Goal: Transaction & Acquisition: Obtain resource

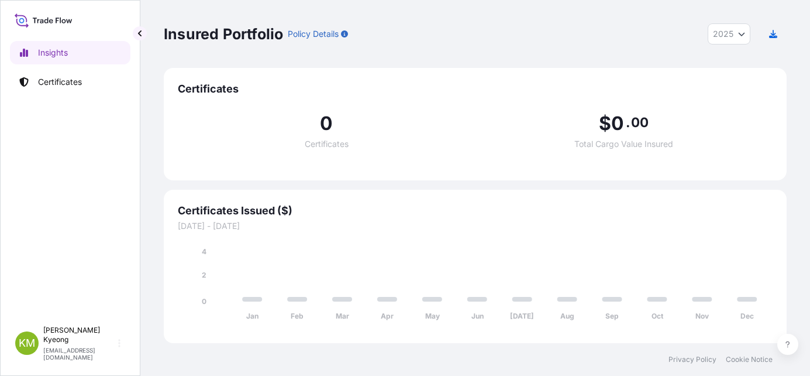
select select "2025"
click at [67, 82] on p "Certificates" at bounding box center [60, 82] width 44 height 12
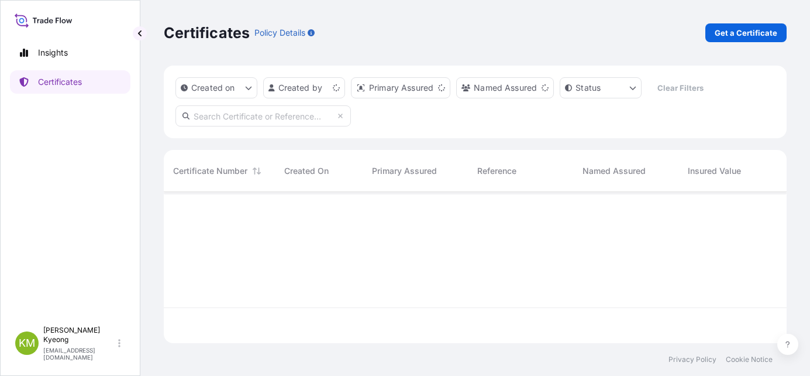
scroll to position [149, 614]
click at [755, 41] on link "Get a Certificate" at bounding box center [745, 32] width 81 height 19
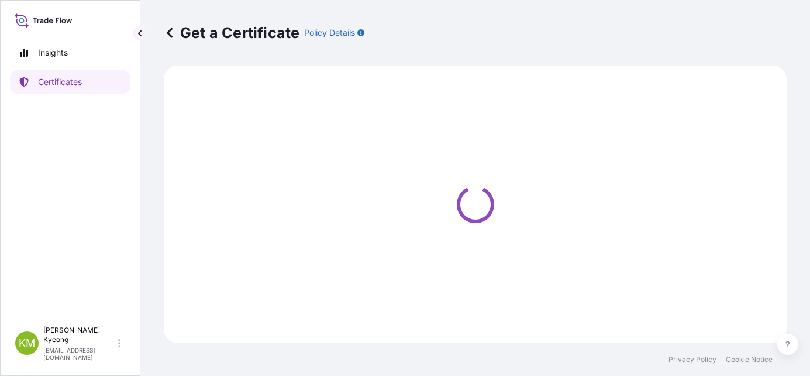
select select "Sea"
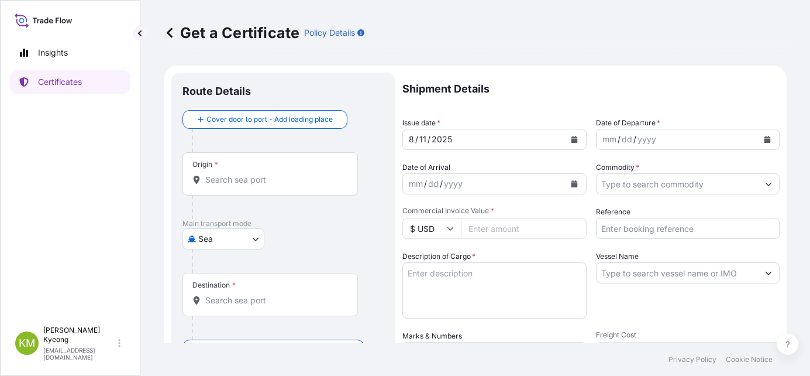
click at [250, 178] on input "Origin *" at bounding box center [274, 180] width 138 height 12
click at [250, 178] on input "KRKWA" at bounding box center [274, 180] width 138 height 12
click at [211, 178] on input "KRKWA" at bounding box center [274, 180] width 138 height 12
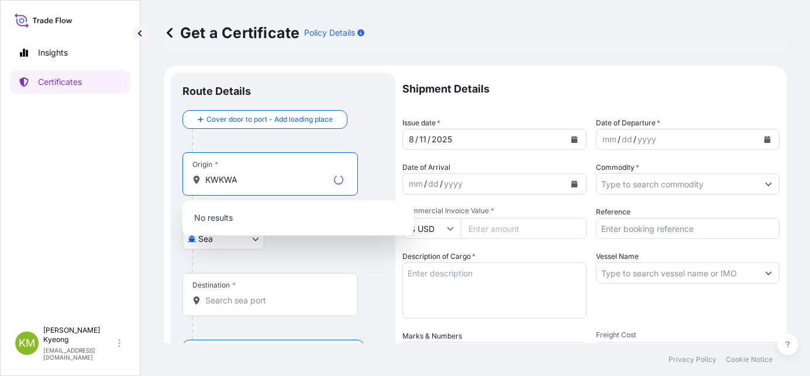
click at [245, 174] on input "KWKWA" at bounding box center [267, 180] width 124 height 12
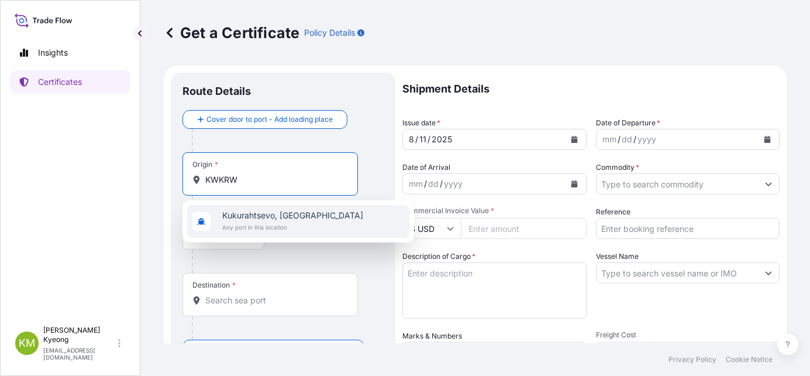
click at [255, 213] on span "Kukurahtsevo, [GEOGRAPHIC_DATA]" at bounding box center [292, 215] width 141 height 12
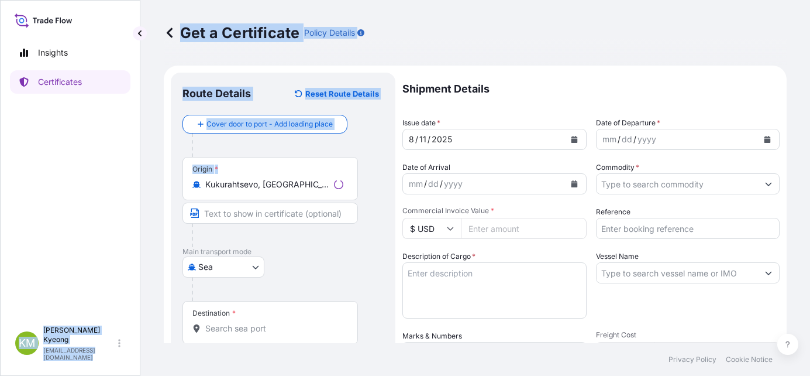
drag, startPoint x: 308, startPoint y: 191, endPoint x: 91, endPoint y: 183, distance: 216.6
click at [92, 183] on div "Insights Certificates [PERSON_NAME] Min [PERSON_NAME] [EMAIL_ADDRESS][DOMAIN_NA…" at bounding box center [405, 188] width 810 height 376
click at [128, 174] on div "Insights Certificates" at bounding box center [70, 175] width 120 height 290
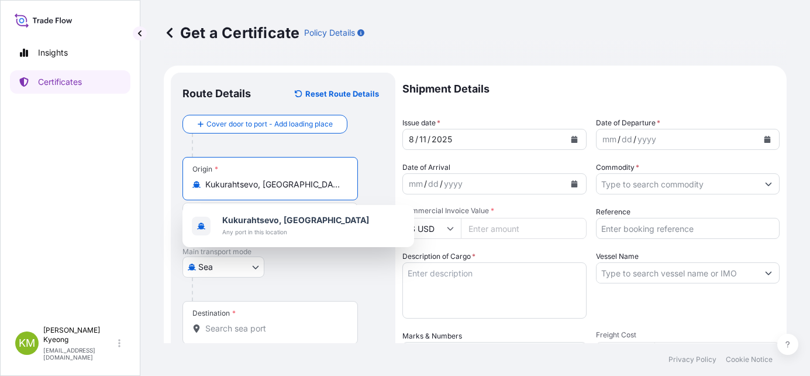
drag, startPoint x: 302, startPoint y: 187, endPoint x: 60, endPoint y: 190, distance: 242.2
click at [60, 190] on div "Insights Certificates [PERSON_NAME] Min [PERSON_NAME] [EMAIL_ADDRESS][DOMAIN_NA…" at bounding box center [405, 188] width 810 height 376
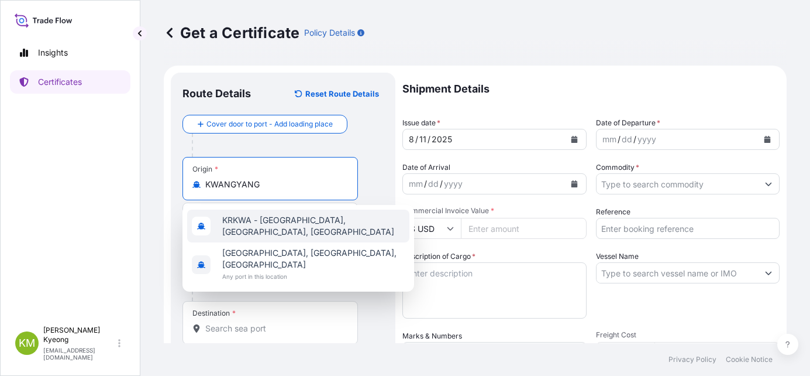
click at [276, 229] on div "KRKWA - [GEOGRAPHIC_DATA], [GEOGRAPHIC_DATA], [GEOGRAPHIC_DATA]" at bounding box center [298, 225] width 222 height 33
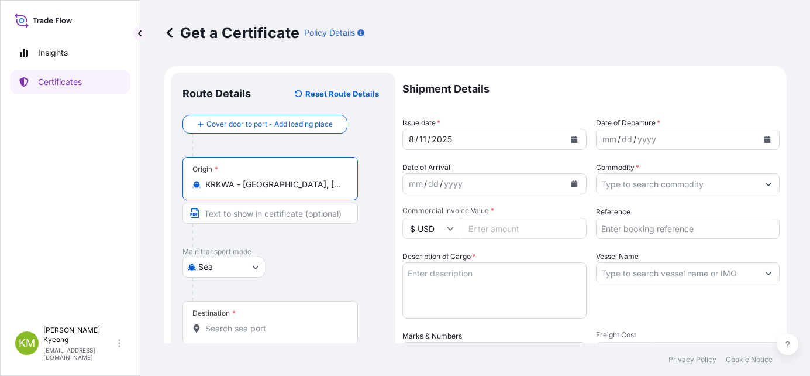
scroll to position [117, 0]
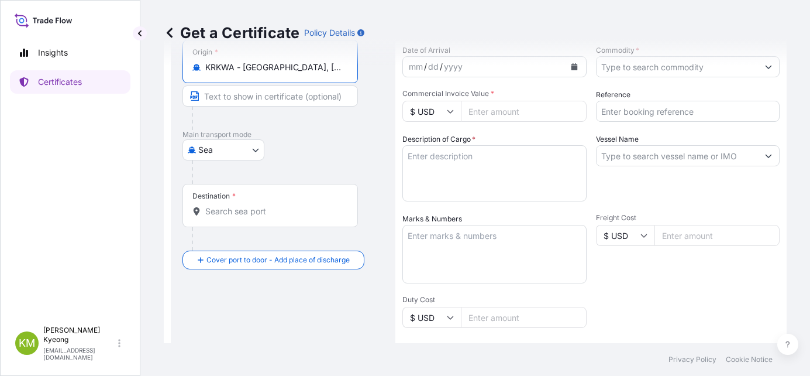
type input "KRKWA - [GEOGRAPHIC_DATA], [GEOGRAPHIC_DATA], [GEOGRAPHIC_DATA]"
click at [248, 209] on input "Destination *" at bounding box center [274, 211] width 138 height 12
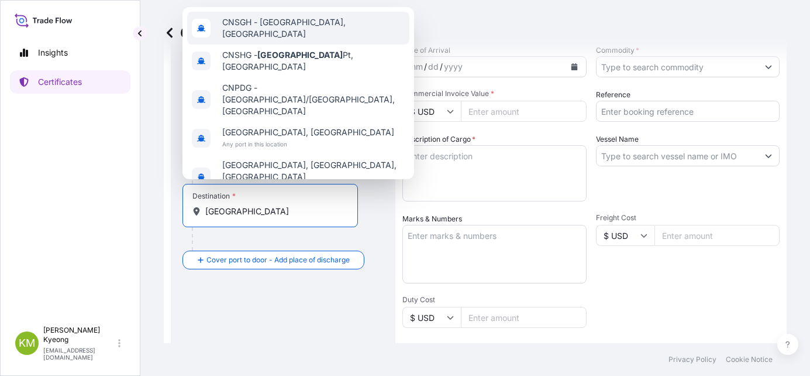
click at [263, 44] on div "CNSGH - [GEOGRAPHIC_DATA], [GEOGRAPHIC_DATA]" at bounding box center [298, 28] width 222 height 33
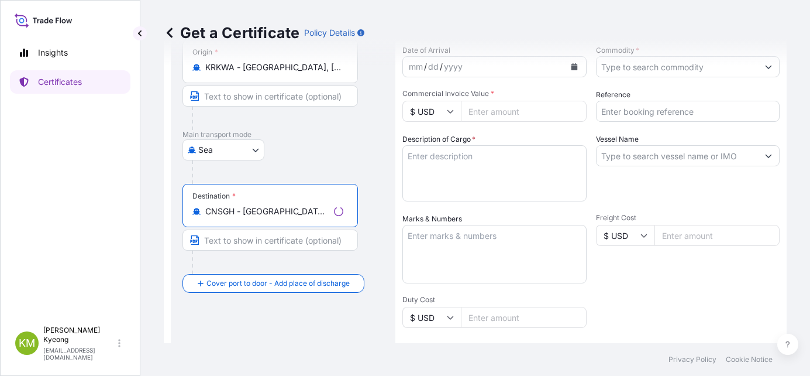
type input "CNSGH - [GEOGRAPHIC_DATA], [GEOGRAPHIC_DATA]"
click at [356, 133] on p "Main transport mode" at bounding box center [283, 134] width 201 height 9
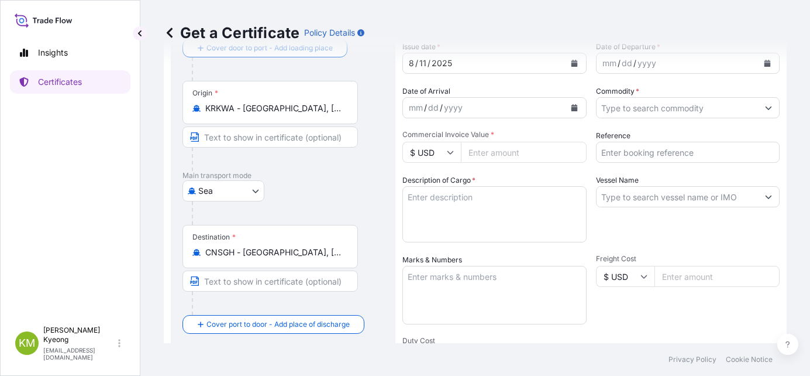
scroll to position [58, 0]
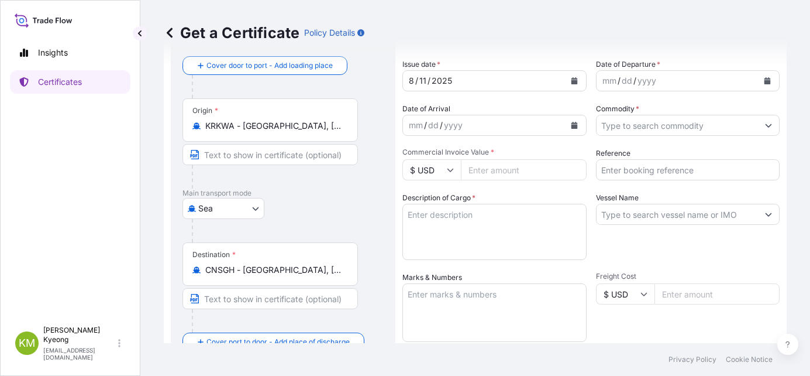
click at [758, 85] on button "Calendar" at bounding box center [767, 80] width 19 height 19
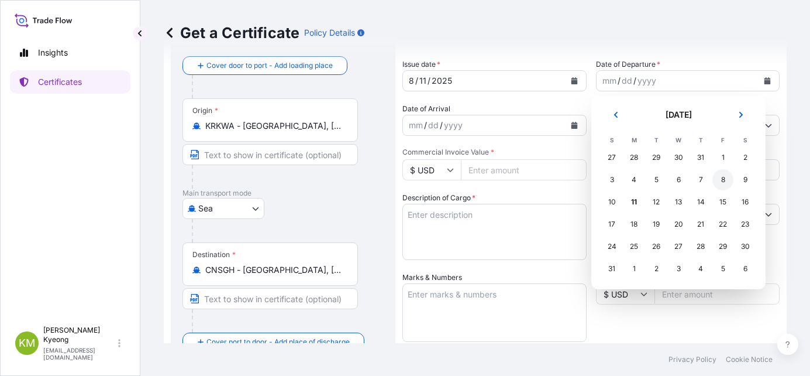
click at [726, 185] on div "8" at bounding box center [722, 179] width 21 height 21
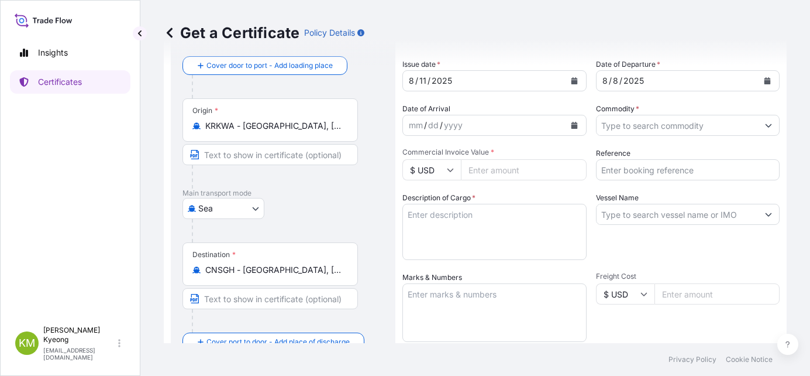
click at [790, 216] on div "Get a Certificate Policy Details Route Details Reset Route Details Cover door t…" at bounding box center [475, 171] width 670 height 343
click at [490, 237] on textarea "Description of Cargo *" at bounding box center [494, 232] width 184 height 56
paste textarea "'POLYPROPYLENE YMF650Y QTY:20MT"
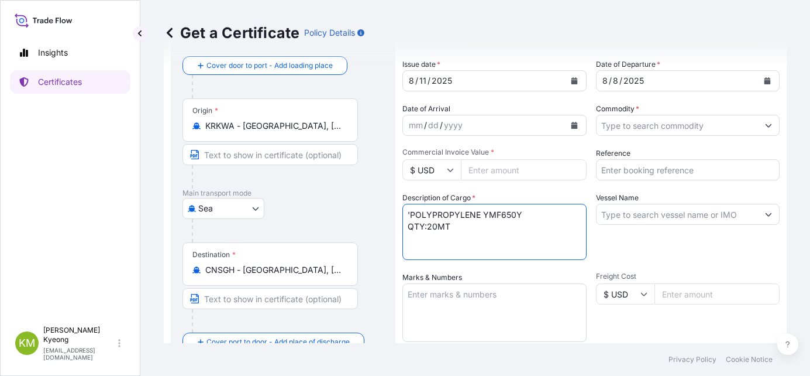
click at [412, 217] on textarea "'POLYPROPYLENE YMF650Y QTY:20MT" at bounding box center [494, 232] width 184 height 56
type textarea "POLYPROPYLENE YMF650Y QTY:20MT"
click at [454, 313] on textarea "Marks & Numbers" at bounding box center [494, 312] width 184 height 58
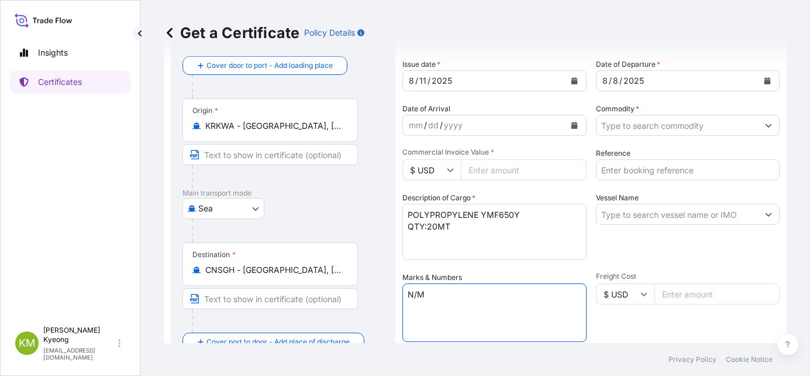
type textarea "N/M"
click at [675, 128] on input "Commodity *" at bounding box center [678, 125] width 162 height 21
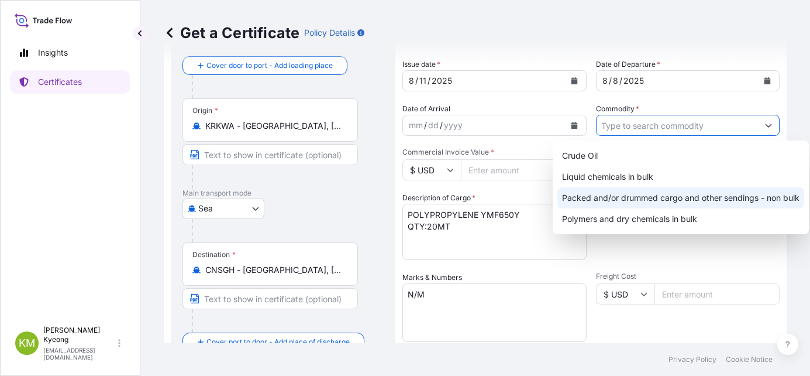
click at [694, 197] on div "Packed and/or drummed cargo and other sendings - non bulk" at bounding box center [680, 197] width 247 height 21
type input "Packed and/or drummed cargo and other sendings - non bulk"
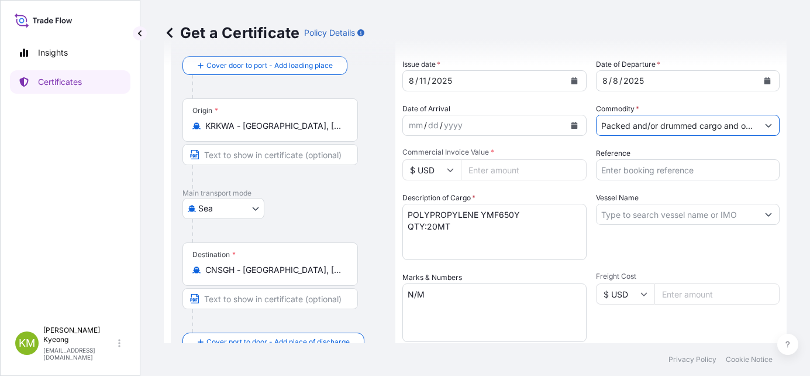
click at [681, 216] on input "Vessel Name" at bounding box center [678, 214] width 162 height 21
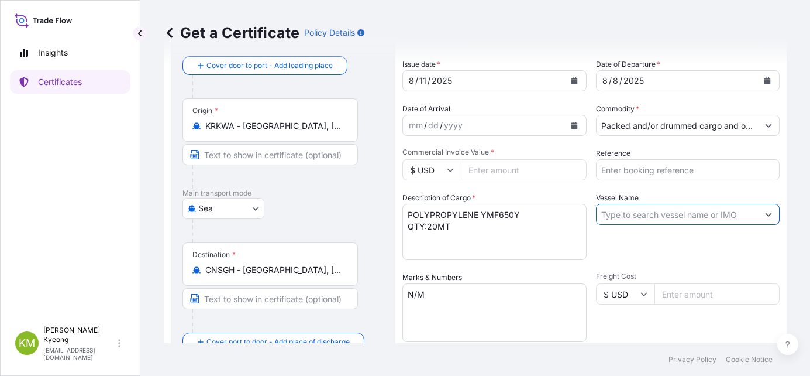
paste input "[MEDICAL_DATA][PERSON_NAME] /2524W"
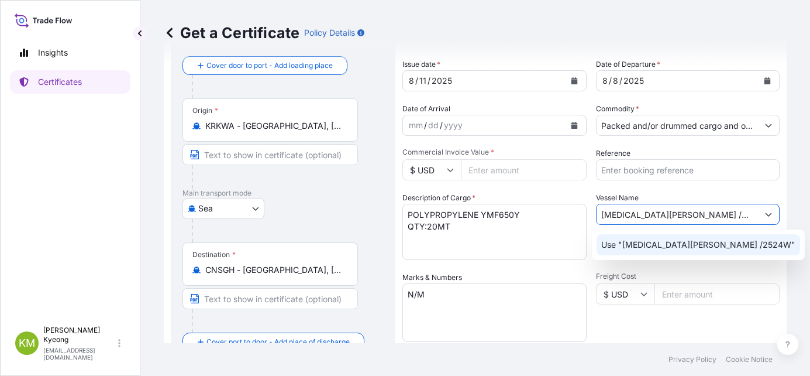
click at [649, 251] on div "Use "[MEDICAL_DATA][PERSON_NAME] /2524W"" at bounding box center [699, 244] width 204 height 21
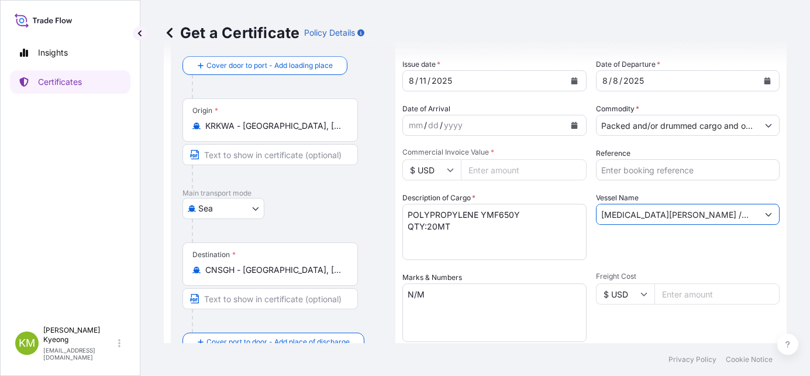
type input "[MEDICAL_DATA][PERSON_NAME] /2524W"
click at [487, 169] on input "Commercial Invoice Value *" at bounding box center [524, 169] width 126 height 21
click at [778, 128] on div "Get a Certificate Policy Details Route Details Reset Route Details Cover door t…" at bounding box center [475, 171] width 670 height 343
click at [486, 176] on input "Commercial Invoice Value *" at bounding box center [524, 169] width 126 height 21
type input "29800"
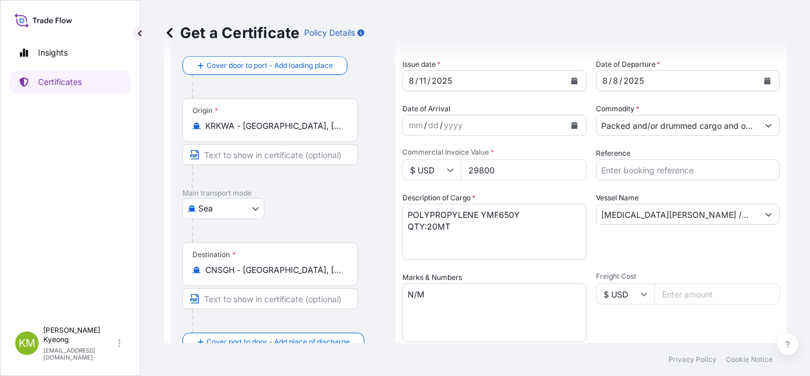
click at [628, 257] on div "Vessel Name [MEDICAL_DATA][PERSON_NAME] /2524W" at bounding box center [688, 226] width 184 height 68
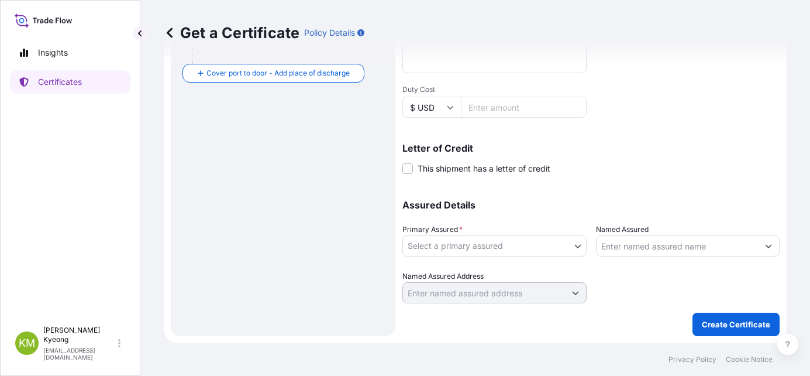
click at [411, 249] on body "Insights Certificates [PERSON_NAME] Min [PERSON_NAME] [EMAIL_ADDRESS][DOMAIN_NA…" at bounding box center [405, 188] width 810 height 376
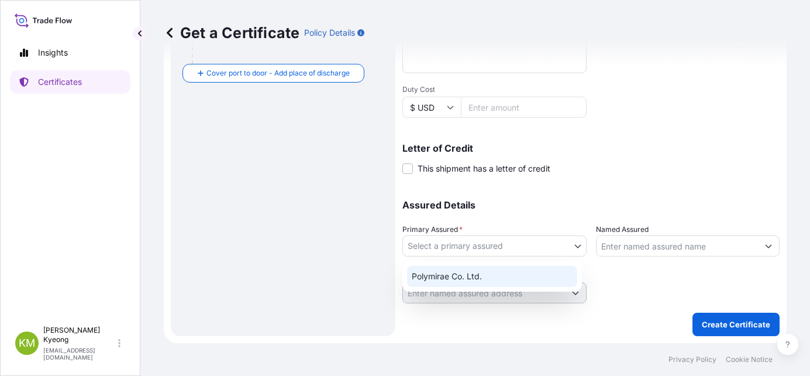
click at [433, 283] on div "Polymirae Co. Ltd." at bounding box center [492, 276] width 170 height 21
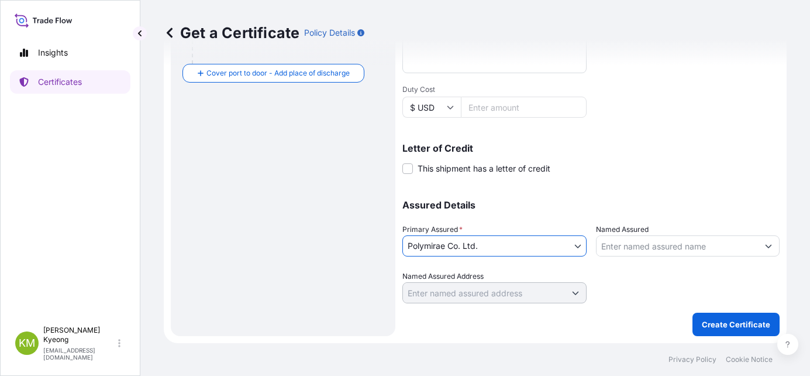
click at [655, 236] on div at bounding box center [688, 245] width 184 height 21
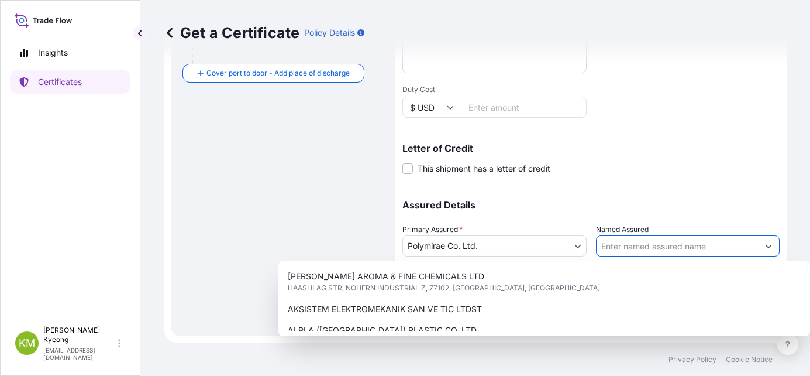
click at [628, 247] on input "Named Assured" at bounding box center [678, 245] width 162 height 21
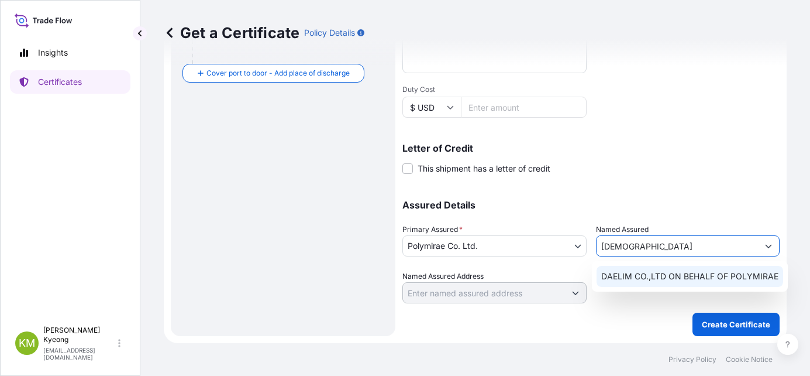
click at [646, 271] on span "DAELIM CO.,LTD ON BEHALF OF POLYMIRAE" at bounding box center [689, 276] width 177 height 12
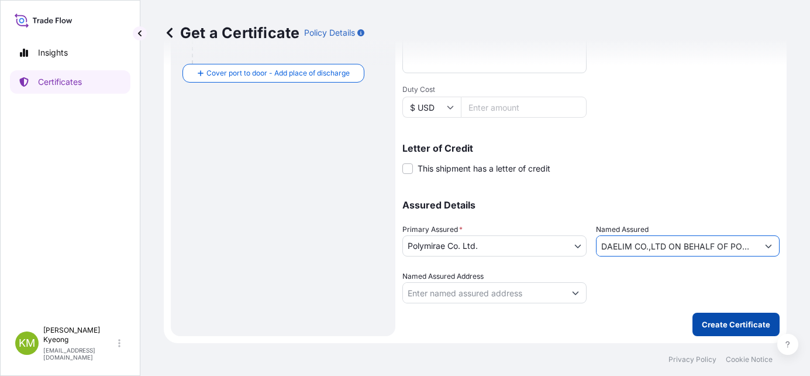
type input "DAELIM CO.,LTD ON BEHALF OF POLYMIRAE"
click at [704, 328] on p "Create Certificate" at bounding box center [736, 324] width 68 height 12
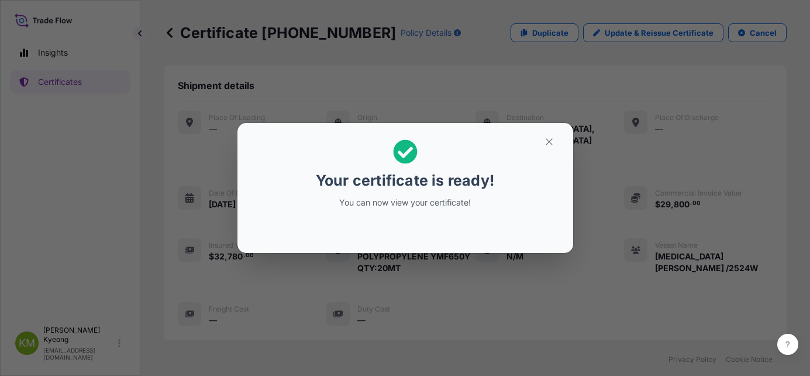
click at [352, 192] on div "Your certificate is ready! You can now view your certificate!" at bounding box center [405, 173] width 180 height 83
click at [391, 301] on div "Your certificate is ready! You can now view your certificate!" at bounding box center [405, 188] width 810 height 376
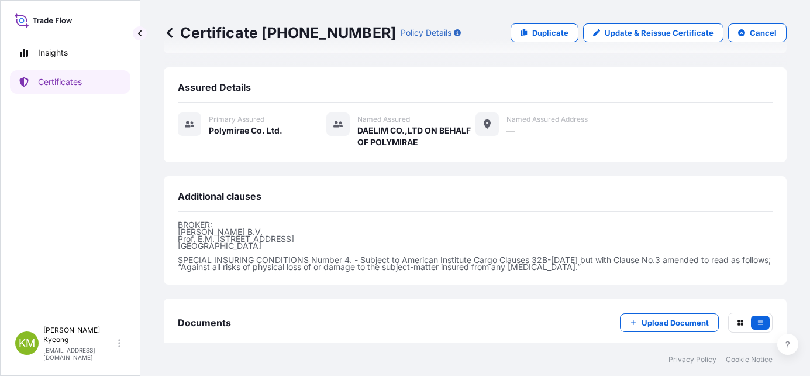
scroll to position [335, 0]
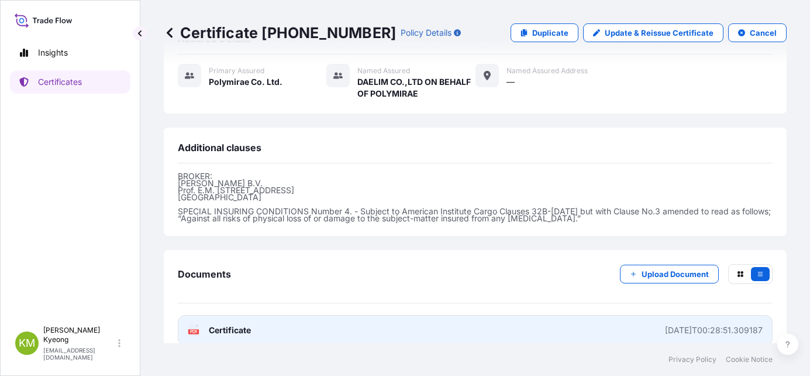
click at [216, 324] on span "Certificate" at bounding box center [230, 330] width 42 height 12
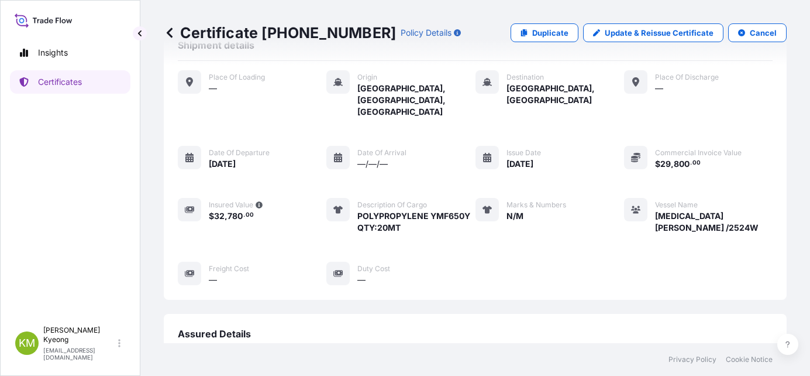
scroll to position [0, 0]
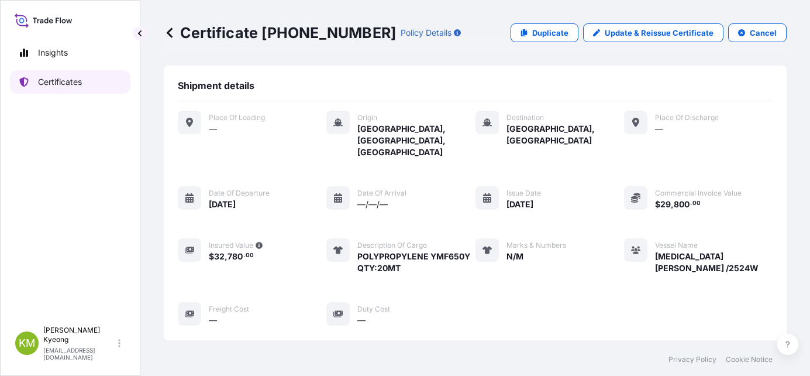
click at [80, 81] on p "Certificates" at bounding box center [60, 82] width 44 height 12
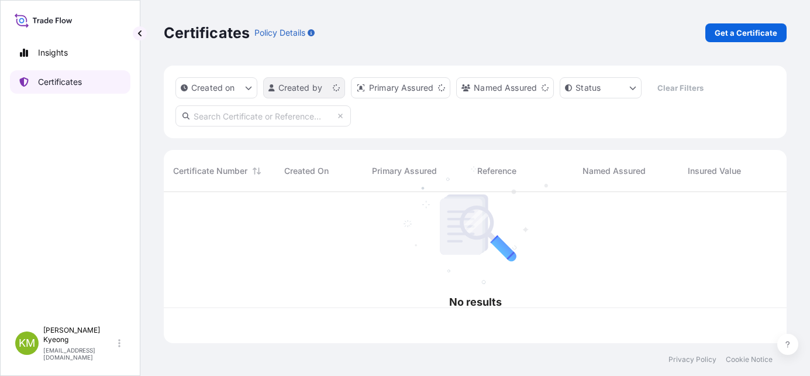
scroll to position [149, 614]
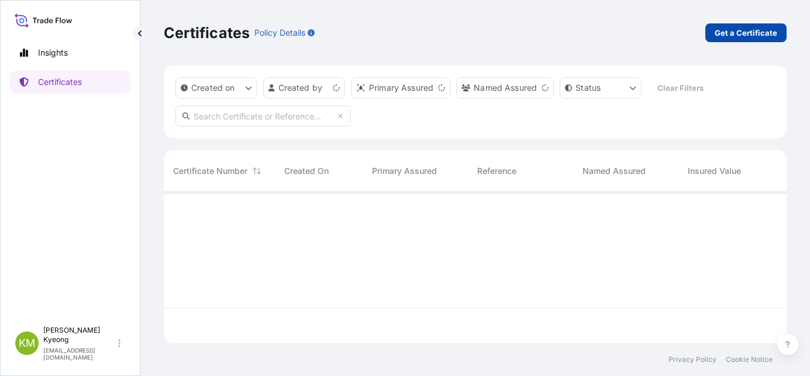
click at [763, 36] on p "Get a Certificate" at bounding box center [746, 33] width 63 height 12
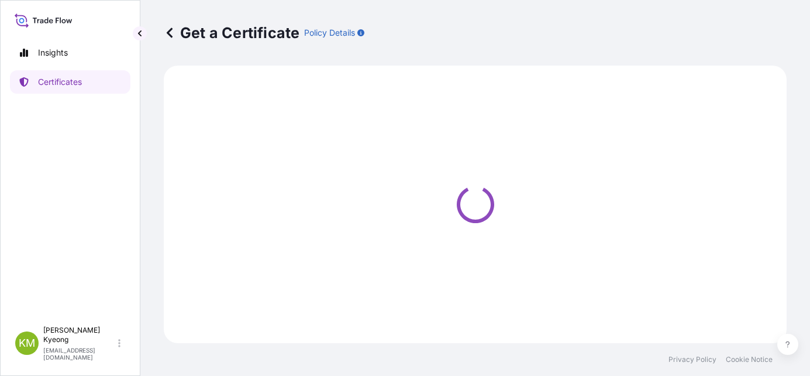
select select "Sea"
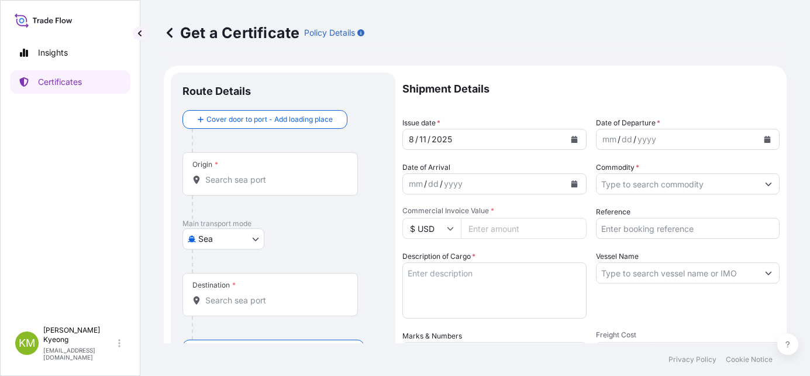
click at [206, 187] on div "Origin *" at bounding box center [270, 173] width 175 height 43
click at [206, 185] on input "Origin *" at bounding box center [274, 180] width 138 height 12
click at [239, 184] on input "krkwa" at bounding box center [274, 180] width 138 height 12
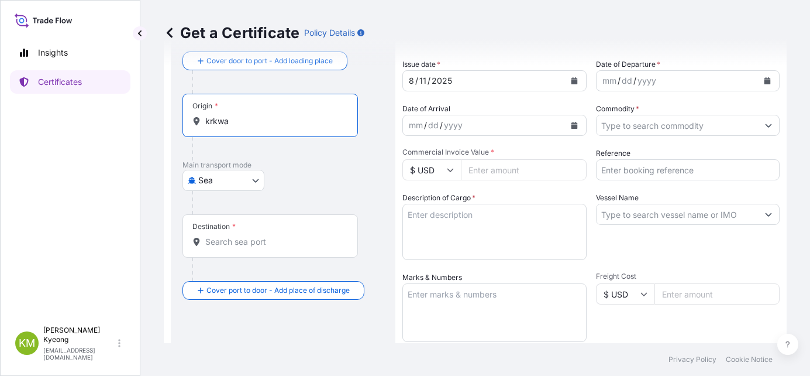
click at [242, 117] on input "krkwa" at bounding box center [274, 121] width 138 height 12
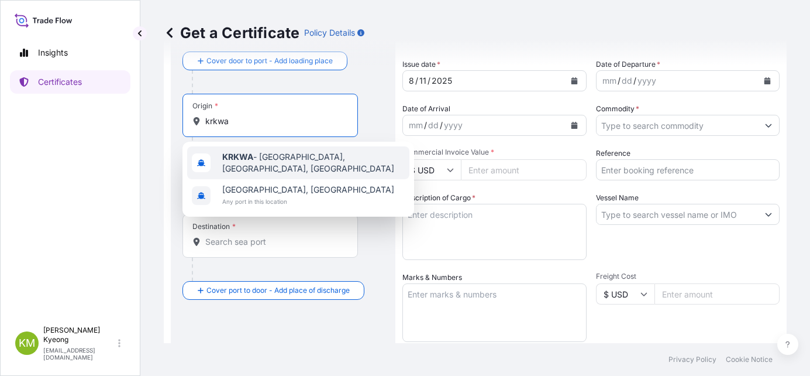
click at [253, 156] on b "KRKWA" at bounding box center [237, 157] width 31 height 10
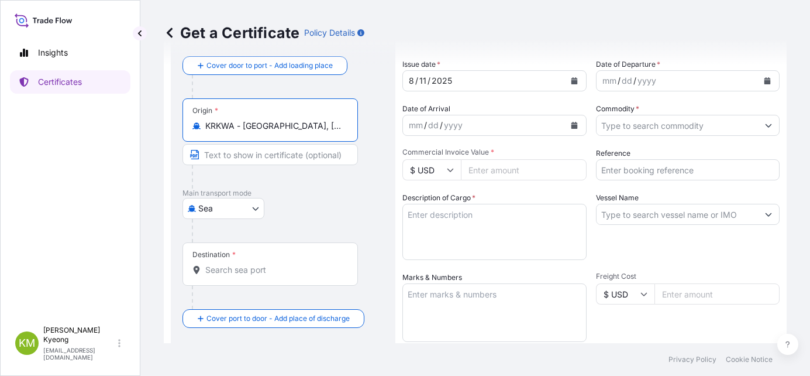
type input "KRKWA - [GEOGRAPHIC_DATA], [GEOGRAPHIC_DATA], [GEOGRAPHIC_DATA]"
click at [246, 262] on div "Destination *" at bounding box center [270, 263] width 175 height 43
click at [246, 264] on input "Destination *" at bounding box center [274, 270] width 138 height 12
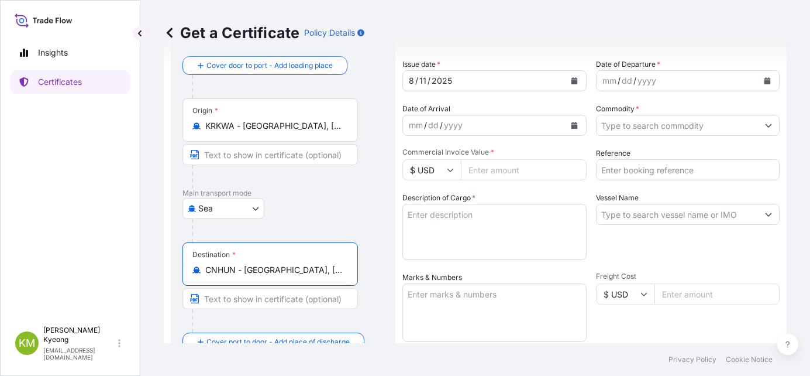
click at [275, 277] on div "Destination * CNHUN - [GEOGRAPHIC_DATA], [GEOGRAPHIC_DATA]" at bounding box center [270, 263] width 175 height 43
click at [275, 276] on input "CNHUN - [GEOGRAPHIC_DATA], [GEOGRAPHIC_DATA]" at bounding box center [274, 270] width 138 height 12
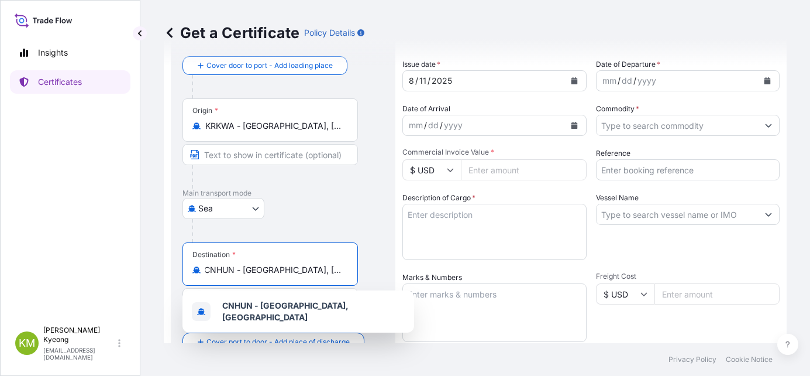
scroll to position [0, 0]
click at [305, 277] on div "Destination * CNHUN - [GEOGRAPHIC_DATA], [GEOGRAPHIC_DATA]" at bounding box center [270, 263] width 175 height 43
click at [305, 276] on input "CNHUN - [GEOGRAPHIC_DATA], [GEOGRAPHIC_DATA]" at bounding box center [274, 270] width 138 height 12
click at [234, 271] on input "CNHUN - [GEOGRAPHIC_DATA], [GEOGRAPHIC_DATA]" at bounding box center [274, 270] width 138 height 12
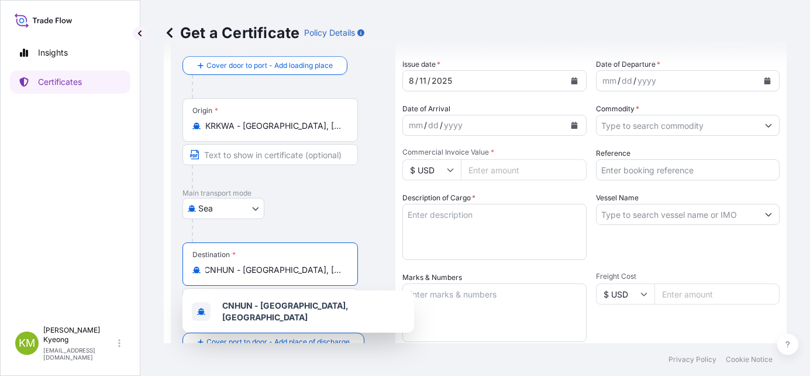
scroll to position [0, 0]
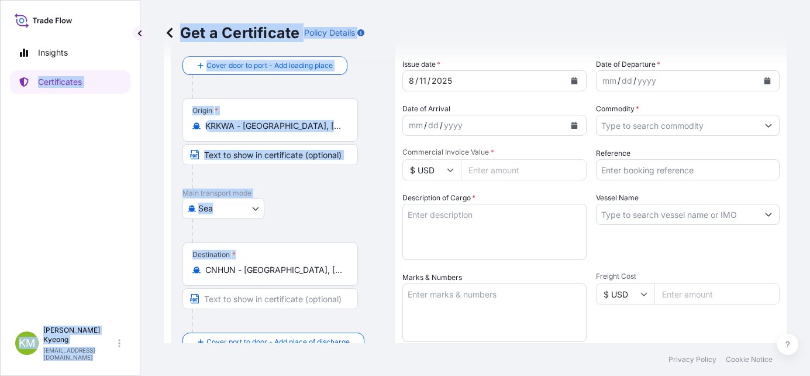
drag, startPoint x: 348, startPoint y: 271, endPoint x: -143, endPoint y: 242, distance: 492.2
click at [0, 242] on html "1 option available. 1 option available. Insights Certificates [PERSON_NAME] Min…" at bounding box center [405, 188] width 810 height 376
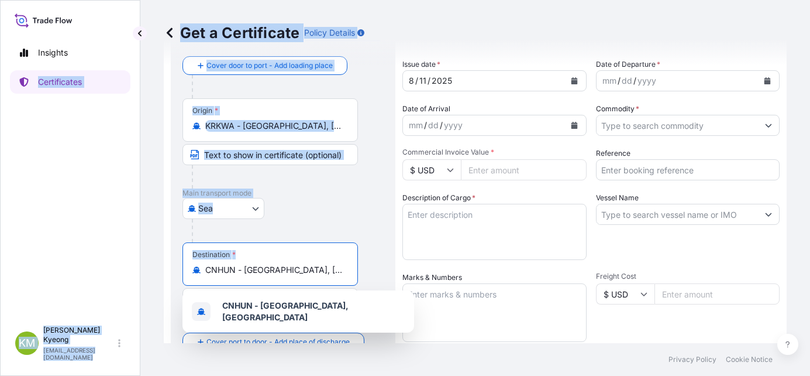
click at [276, 274] on input "CNHUN - [GEOGRAPHIC_DATA], [GEOGRAPHIC_DATA]" at bounding box center [274, 270] width 138 height 12
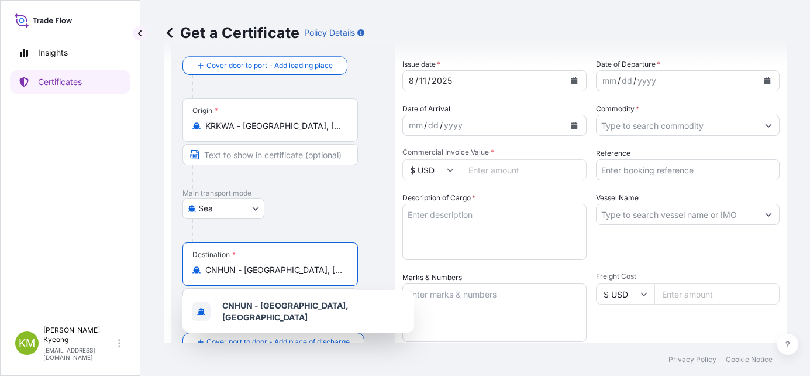
drag, startPoint x: 313, startPoint y: 266, endPoint x: 74, endPoint y: 235, distance: 240.7
click at [99, 236] on div "Insights Certificates [PERSON_NAME] Min [PERSON_NAME] [EMAIL_ADDRESS][DOMAIN_NA…" at bounding box center [405, 188] width 810 height 376
type input "a"
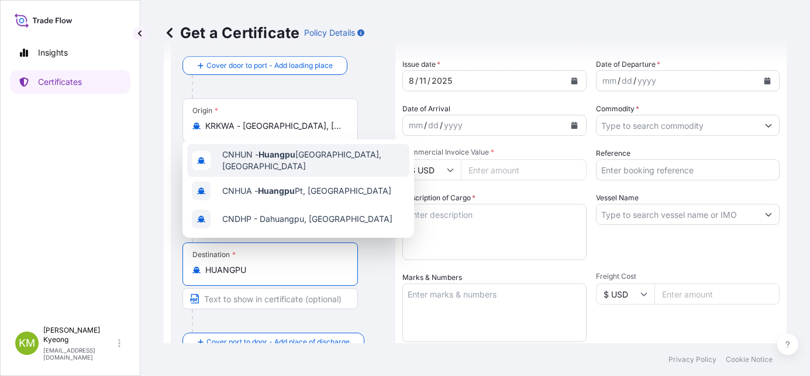
click at [339, 163] on span "CNHUN - [GEOGRAPHIC_DATA], [GEOGRAPHIC_DATA]" at bounding box center [313, 160] width 183 height 23
type input "CNHUN - [GEOGRAPHIC_DATA], [GEOGRAPHIC_DATA]"
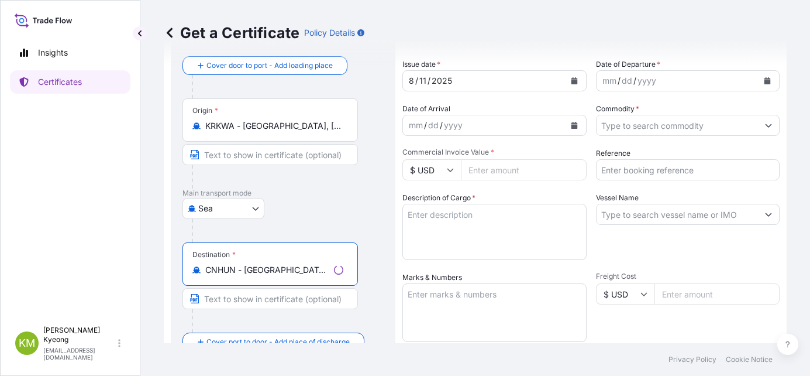
click at [762, 80] on button "Calendar" at bounding box center [767, 80] width 19 height 19
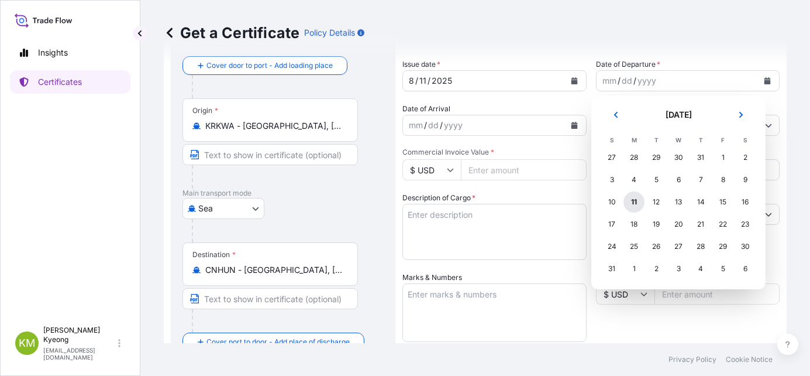
click at [634, 200] on div "11" at bounding box center [634, 201] width 21 height 21
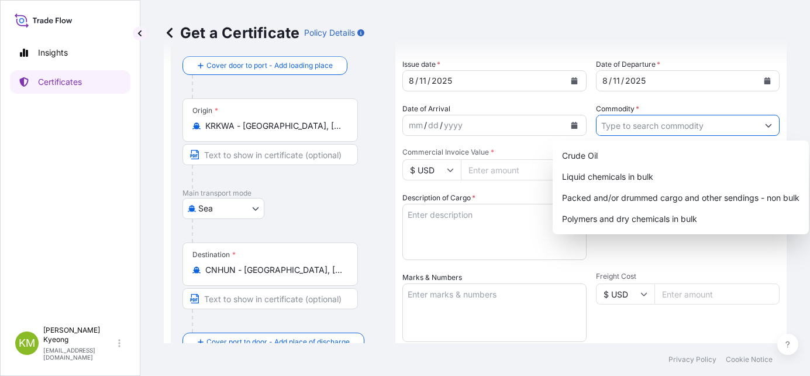
click at [619, 129] on input "Commodity *" at bounding box center [678, 125] width 162 height 21
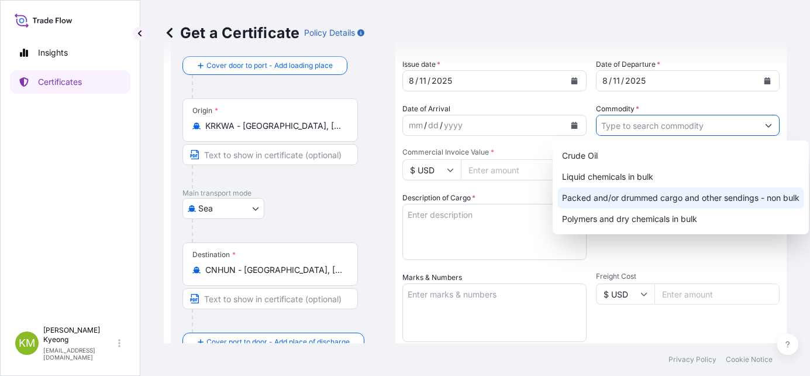
click at [635, 196] on div "Packed and/or drummed cargo and other sendings - non bulk" at bounding box center [680, 197] width 247 height 21
type input "Packed and/or drummed cargo and other sendings - non bulk"
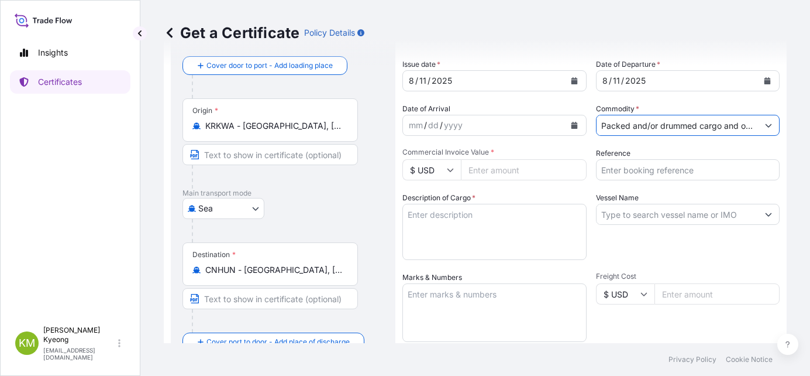
click at [494, 173] on input "Commercial Invoice Value *" at bounding box center [524, 169] width 126 height 21
type input "54720"
click at [762, 245] on div "Vessel Name" at bounding box center [688, 226] width 184 height 68
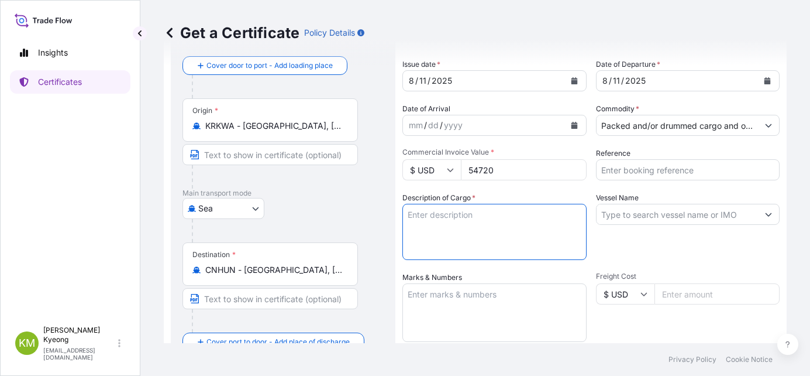
click at [483, 221] on textarea "Description of Cargo *" at bounding box center [494, 232] width 184 height 56
paste textarea "'POLYPROPYLENE HP552R QTY: 48MT"
click at [409, 216] on textarea "'POLYPROPYLENE HP552R QTY: 48MT" at bounding box center [494, 232] width 184 height 56
type textarea "POLYPROPYLENE HP552R QTY: 48MT"
click at [423, 292] on textarea "Marks & Numbers" at bounding box center [494, 312] width 184 height 58
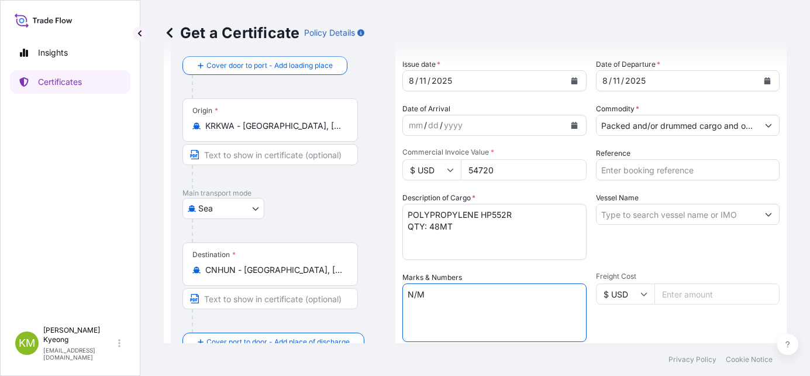
type textarea "N/M"
click at [728, 256] on div "Vessel Name" at bounding box center [688, 226] width 184 height 68
click at [660, 214] on input "Vessel Name" at bounding box center [678, 214] width 162 height 21
paste input "POS [GEOGRAPHIC_DATA] /1046S"
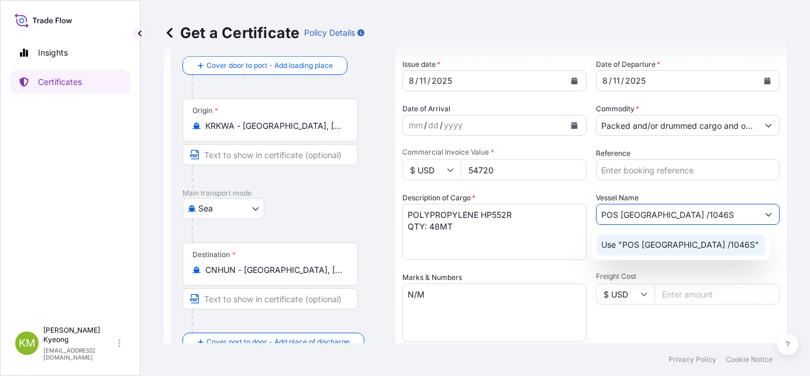
click at [663, 245] on p "Use "POS [GEOGRAPHIC_DATA] /1046S"" at bounding box center [680, 245] width 158 height 12
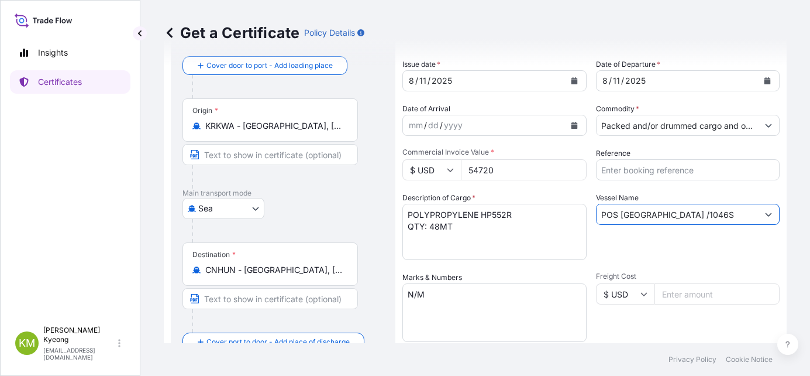
type input "POS [GEOGRAPHIC_DATA] /1046S"
click at [666, 254] on div "Vessel Name POS [GEOGRAPHIC_DATA] /1046S" at bounding box center [688, 226] width 184 height 68
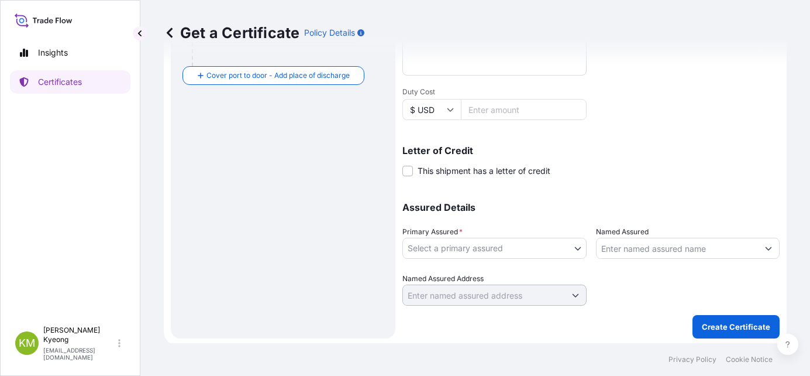
scroll to position [327, 0]
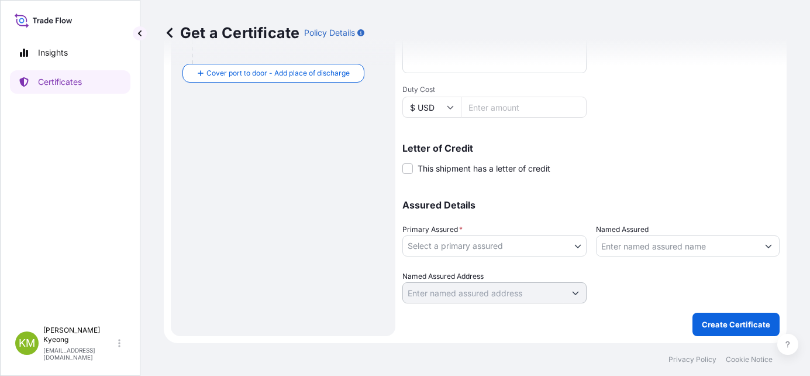
click at [445, 246] on body "0 options available. 1 option available. Insights Certificates [PERSON_NAME] Mi…" at bounding box center [405, 188] width 810 height 376
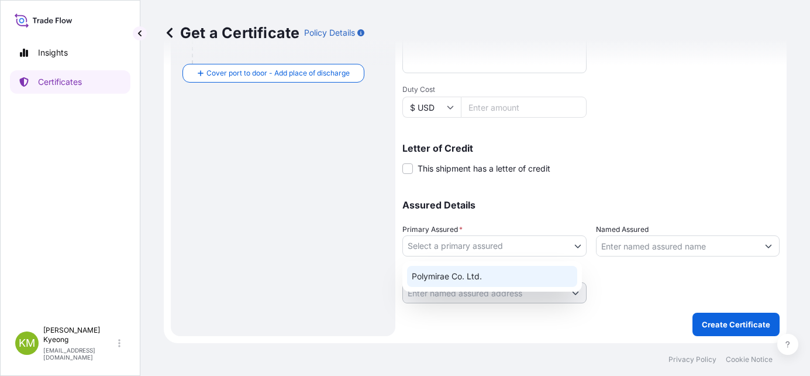
click at [456, 268] on div "Polymirae Co. Ltd." at bounding box center [492, 276] width 170 height 21
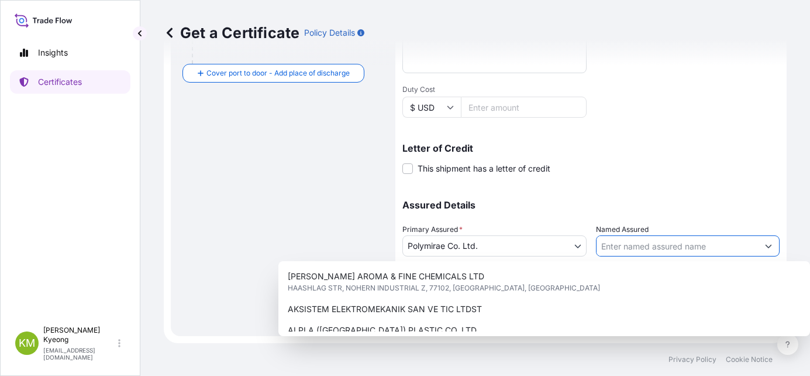
click at [666, 253] on input "Named Assured" at bounding box center [678, 245] width 162 height 21
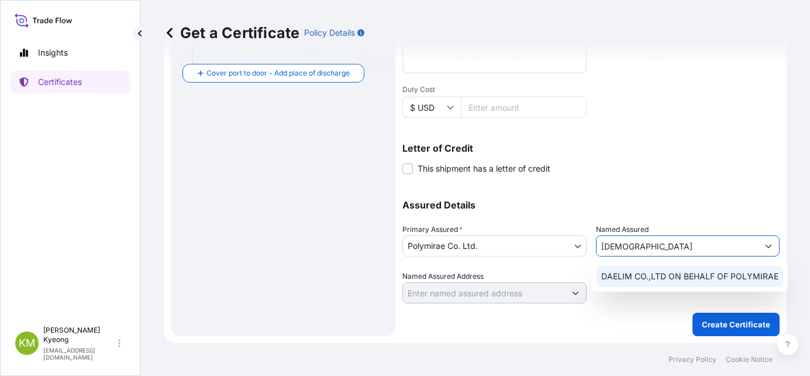
click at [645, 268] on div "DAELIM CO.,LTD ON BEHALF OF POLYMIRAE" at bounding box center [690, 276] width 187 height 21
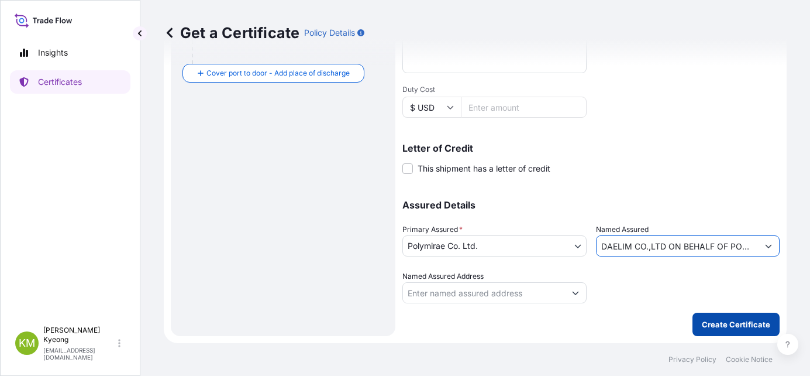
type input "DAELIM CO.,LTD ON BEHALF OF POLYMIRAE"
click at [722, 330] on button "Create Certificate" at bounding box center [736, 323] width 87 height 23
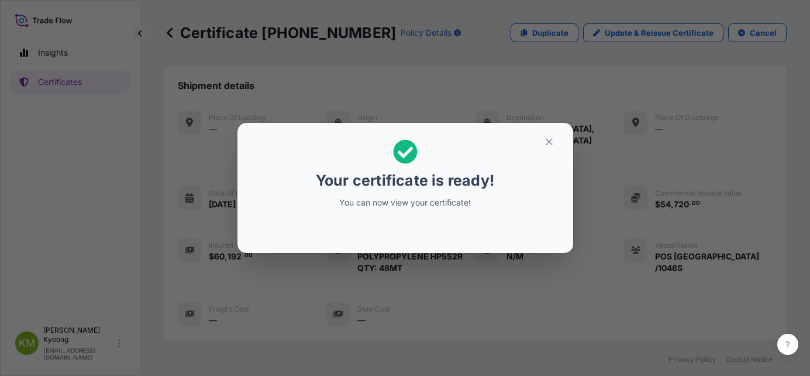
click at [432, 216] on div at bounding box center [405, 229] width 317 height 28
click at [473, 284] on div "Your certificate is ready! You can now view your certificate!" at bounding box center [405, 188] width 810 height 376
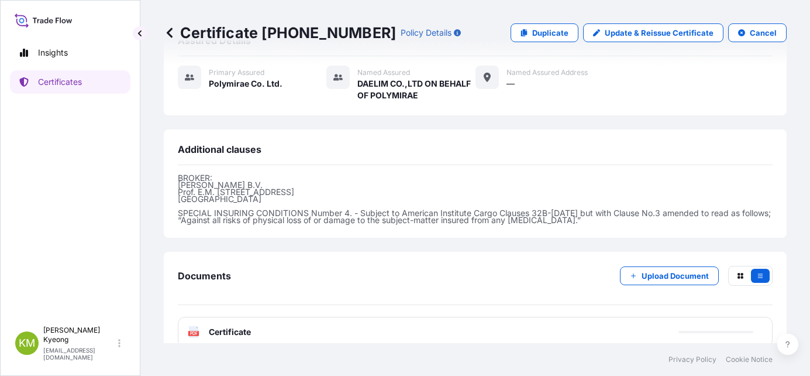
scroll to position [335, 0]
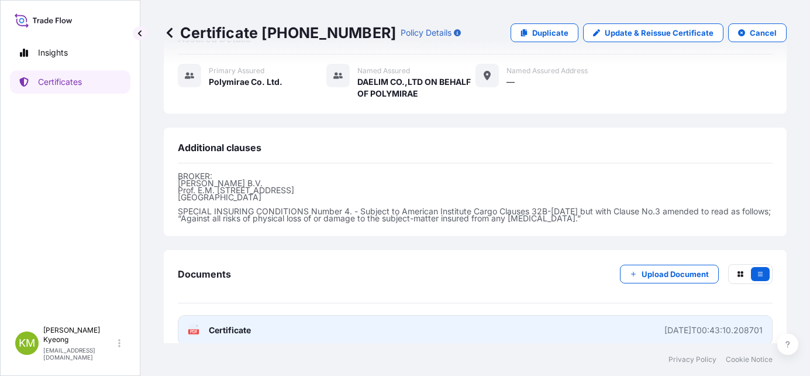
click at [252, 316] on link "PDF Certificate [DATE]T00:43:10.208701" at bounding box center [475, 330] width 595 height 30
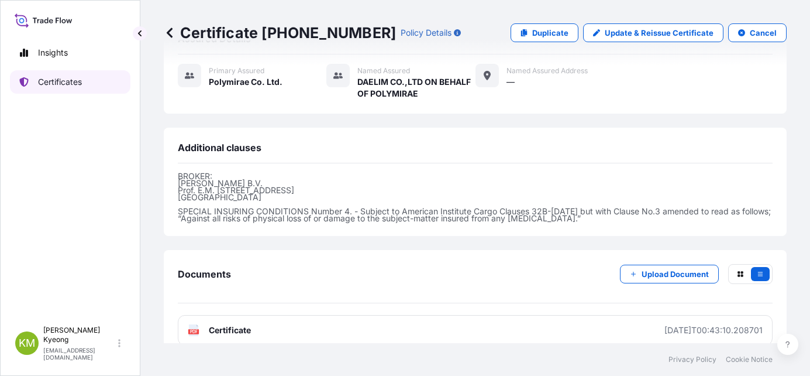
click at [54, 84] on p "Certificates" at bounding box center [60, 82] width 44 height 12
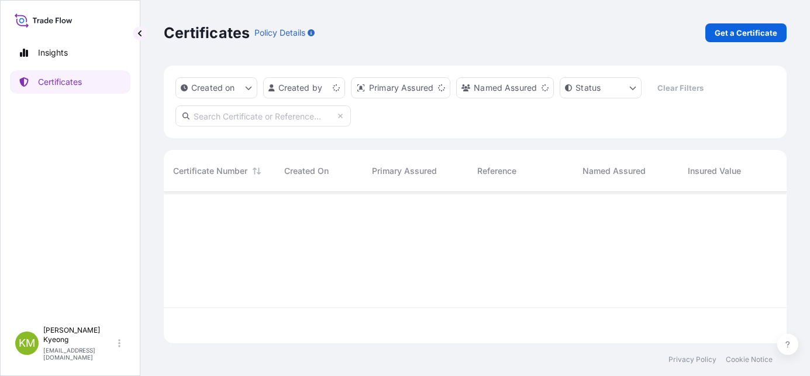
scroll to position [149, 614]
click at [722, 37] on p "Get a Certificate" at bounding box center [746, 33] width 63 height 12
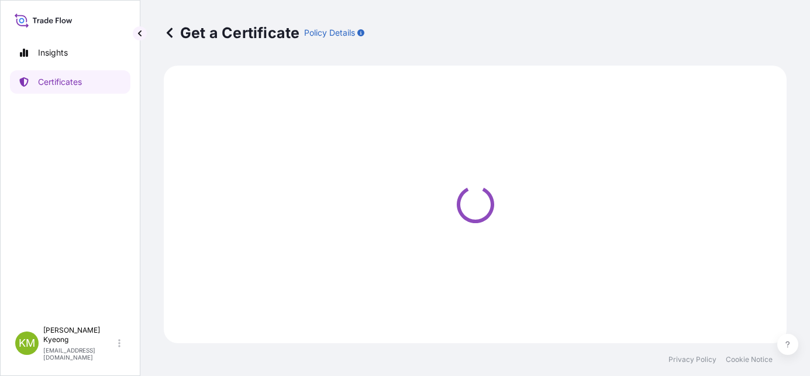
select select "Sea"
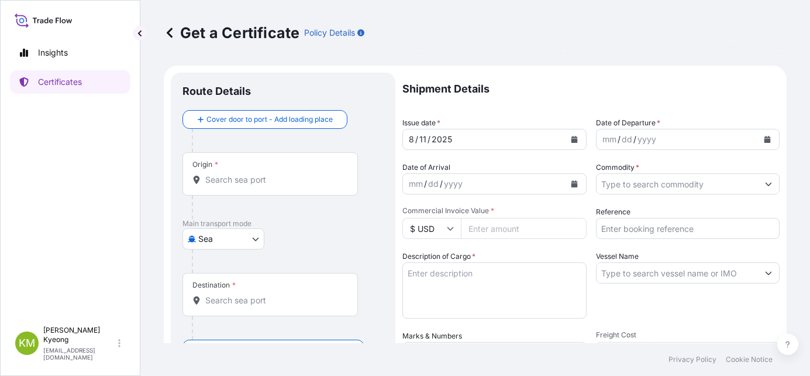
click at [281, 173] on div "Origin *" at bounding box center [270, 173] width 175 height 43
click at [281, 174] on input "Origin *" at bounding box center [274, 180] width 138 height 12
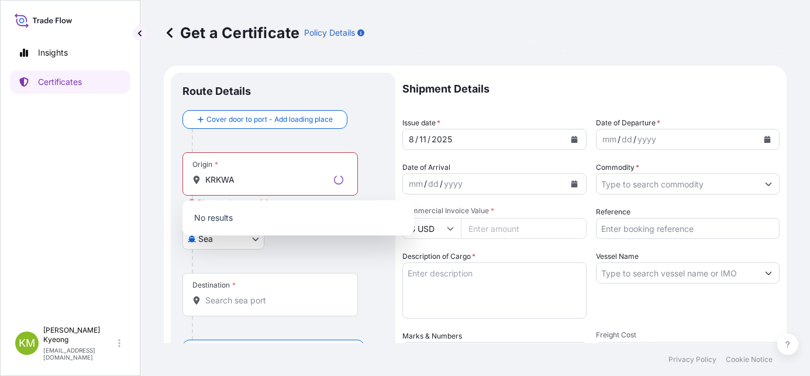
click at [262, 220] on p "No results" at bounding box center [298, 218] width 222 height 26
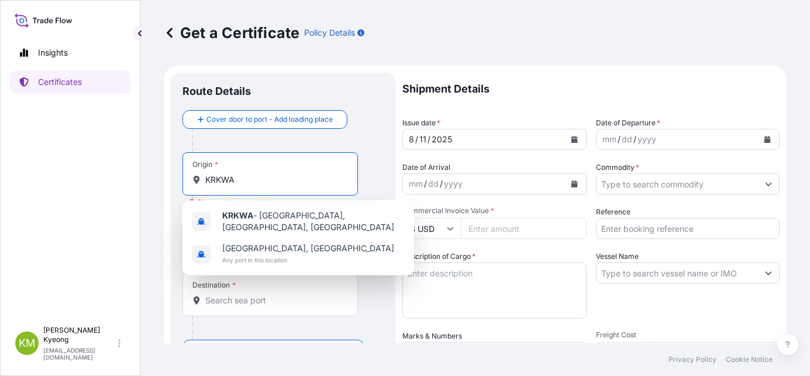
click at [263, 181] on input "KRKWA" at bounding box center [274, 180] width 138 height 12
type input "KRKWA"
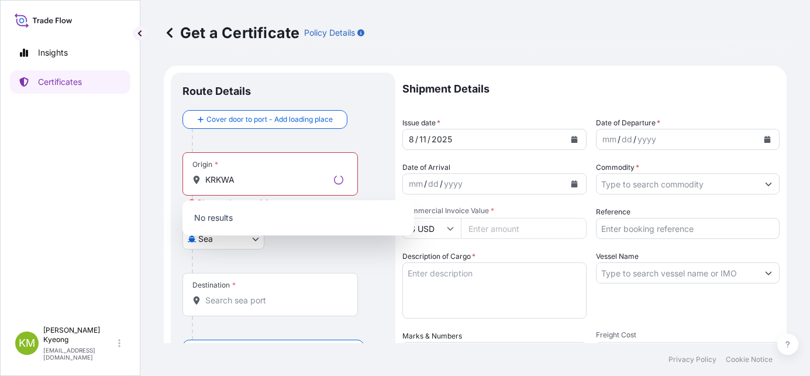
click at [267, 216] on p "No results" at bounding box center [298, 218] width 222 height 26
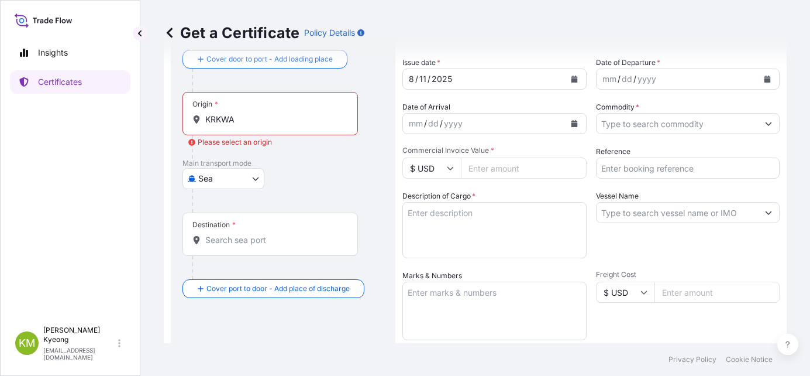
scroll to position [117, 0]
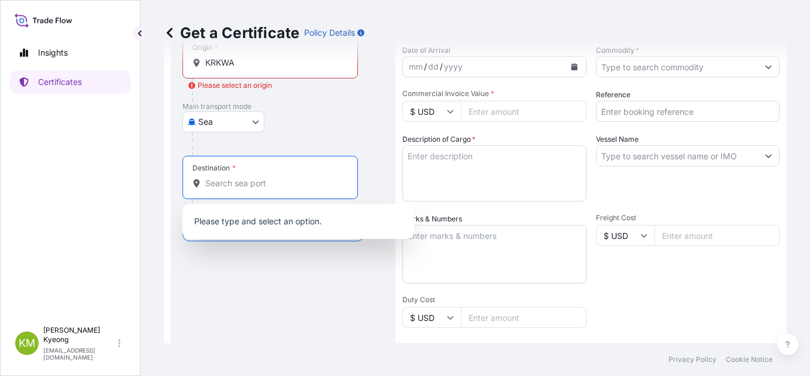
click at [247, 183] on input "Destination *" at bounding box center [274, 183] width 138 height 12
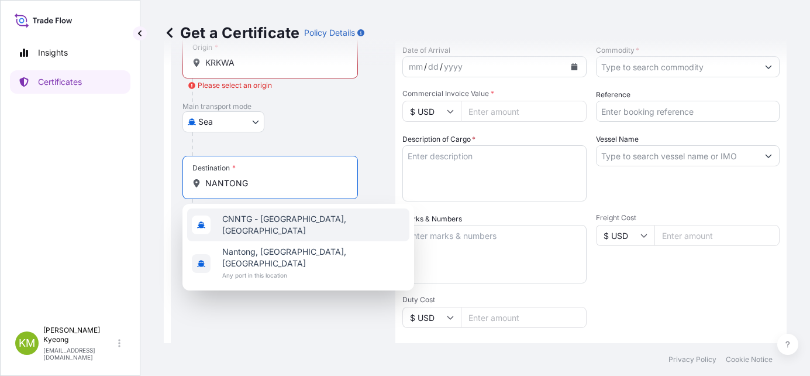
click at [250, 222] on span "CNNTG - [GEOGRAPHIC_DATA], [GEOGRAPHIC_DATA]" at bounding box center [313, 224] width 183 height 23
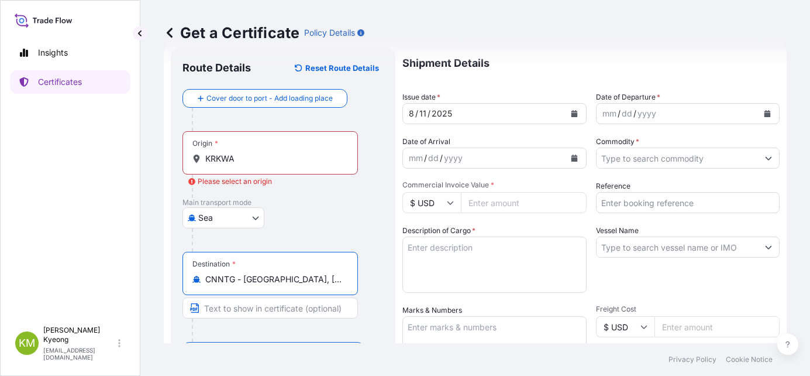
scroll to position [5, 0]
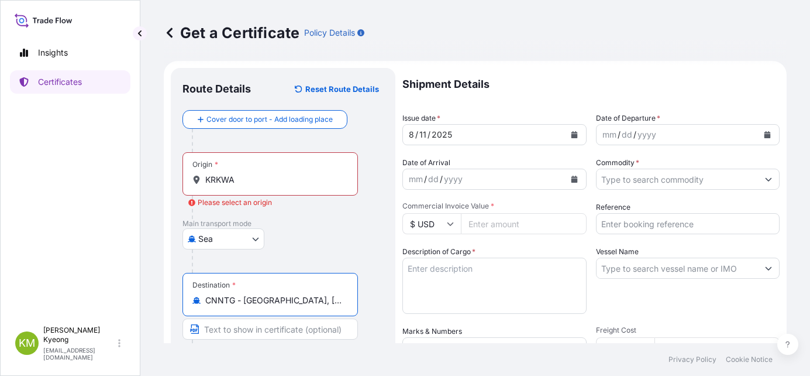
type input "CNNTG - [GEOGRAPHIC_DATA], [GEOGRAPHIC_DATA]"
click at [764, 131] on icon "Calendar" at bounding box center [767, 134] width 7 height 7
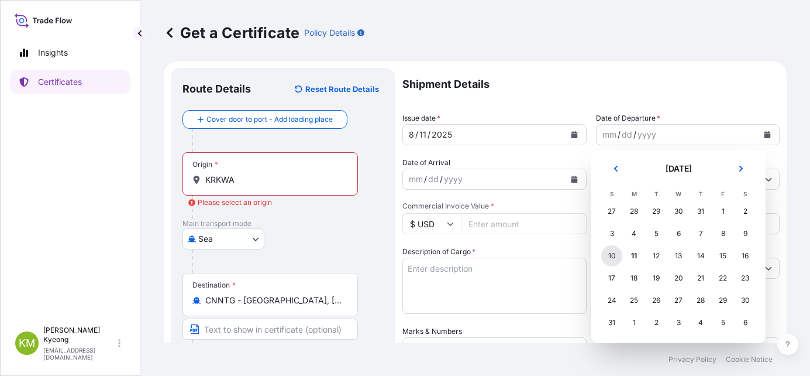
click at [612, 256] on div "10" at bounding box center [611, 255] width 21 height 21
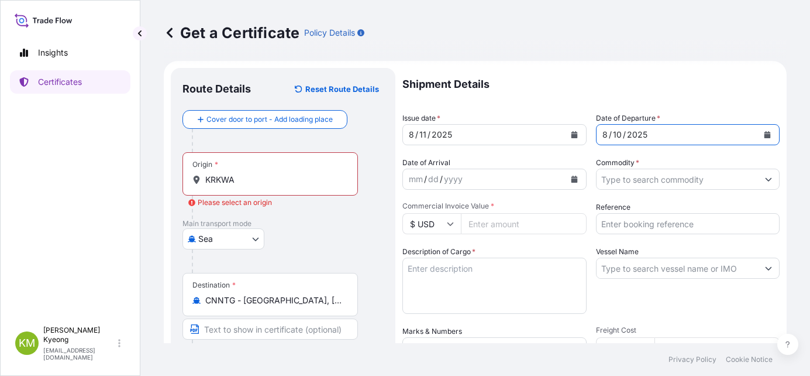
click at [614, 184] on input "Commodity *" at bounding box center [678, 178] width 162 height 21
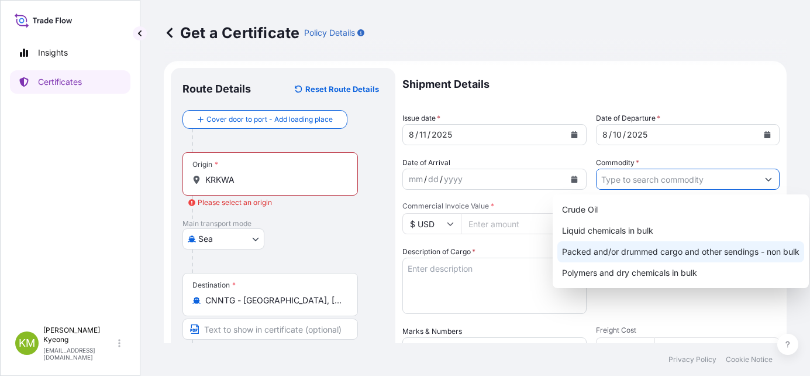
click at [642, 246] on div "Packed and/or drummed cargo and other sendings - non bulk" at bounding box center [680, 251] width 247 height 21
type input "Packed and/or drummed cargo and other sendings - non bulk"
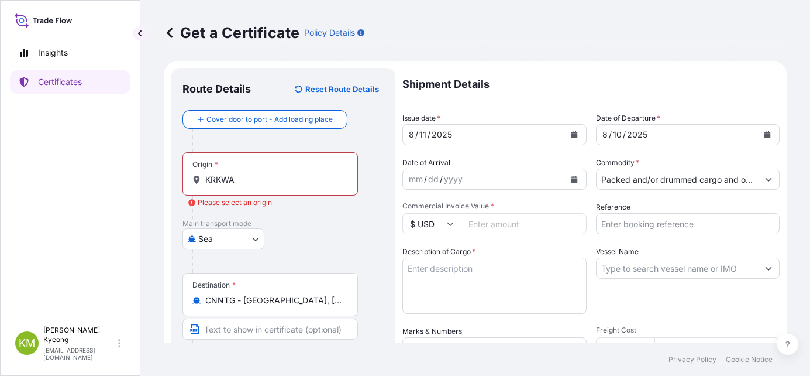
click at [771, 309] on form "Route Details Reset Route Details Cover door to port - Add loading place Place …" at bounding box center [475, 363] width 623 height 604
click at [501, 229] on input "Commercial Invoice Value *" at bounding box center [524, 223] width 126 height 21
type input "3"
type input "13396.5"
click at [513, 269] on textarea "Description of Cargo *" at bounding box center [494, 285] width 184 height 56
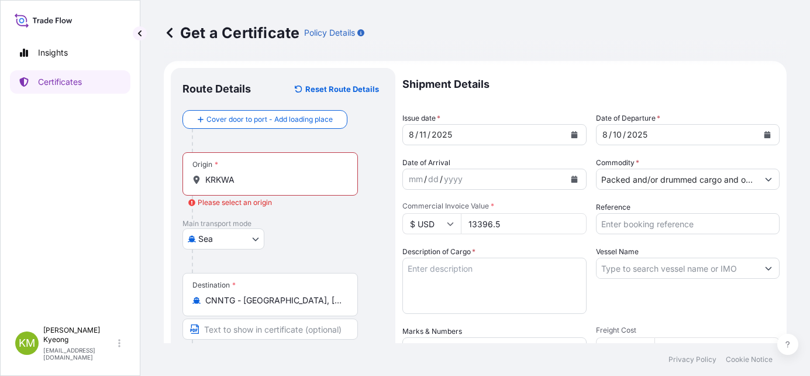
click at [753, 313] on div "Vessel Name" at bounding box center [688, 280] width 184 height 68
click at [485, 272] on textarea "Description of Cargo *" at bounding box center [494, 285] width 184 height 56
paste textarea ""POLYPROPYLENE YH461Y QTY: 3MT" "POLYPROPYLENE YH461X QTY: 9MT""
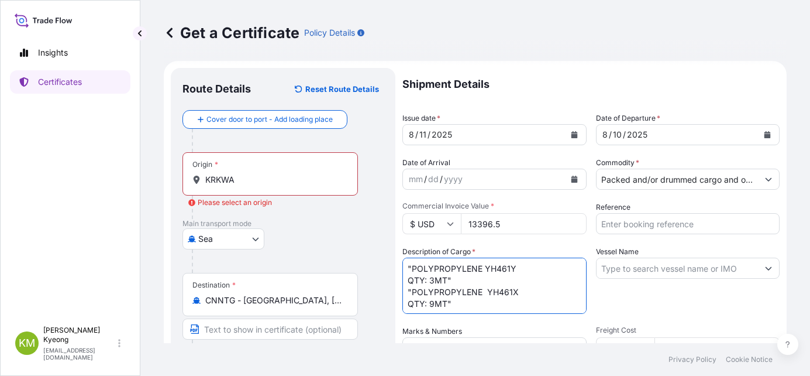
scroll to position [7, 0]
click at [410, 264] on textarea ""POLYPROPYLENE YH461Y QTY: 3MT" "POLYPROPYLENE YH461X QTY: 9MT"" at bounding box center [494, 285] width 184 height 56
type textarea "POLYPROPYLENE YH461Y QTY: 3MT" POLYPROPYLENE YH461X QTY: 9MT""
click at [655, 180] on input "Packed and/or drummed cargo and other sendings - non bulk" at bounding box center [678, 178] width 162 height 21
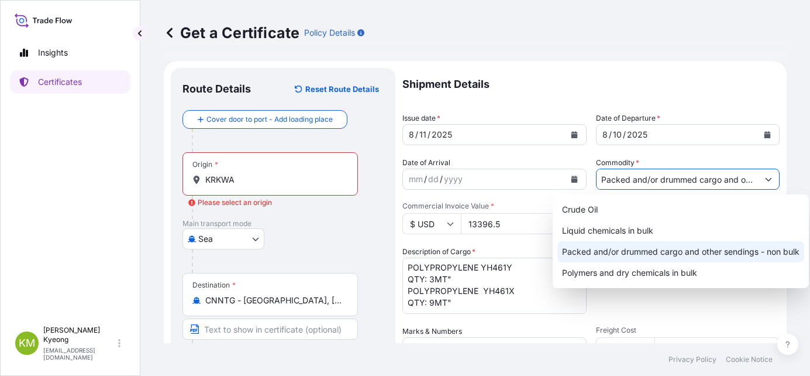
click at [660, 249] on div "Packed and/or drummed cargo and other sendings - non bulk" at bounding box center [680, 251] width 247 height 21
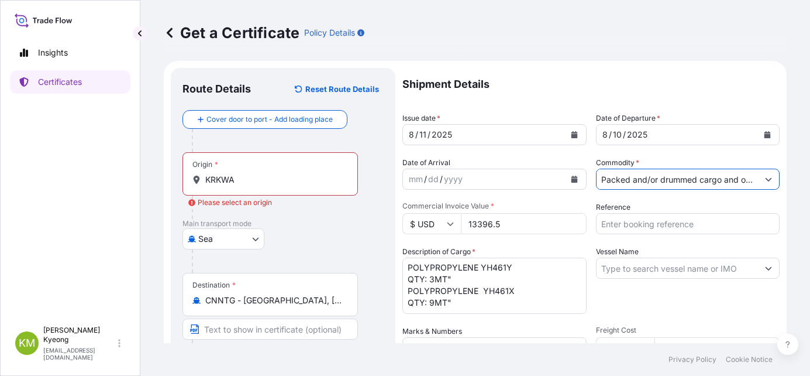
click at [642, 263] on input "Vessel Name" at bounding box center [678, 267] width 162 height 21
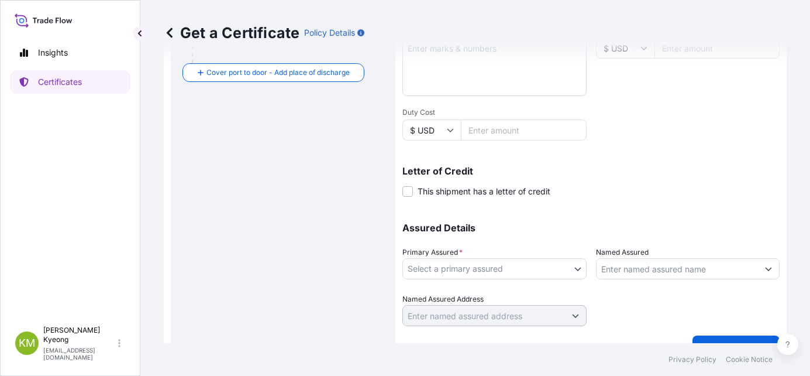
scroll to position [70, 0]
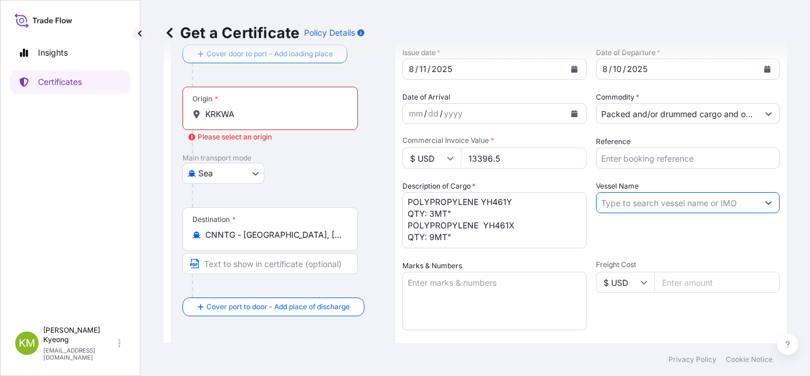
paste input "KWANGYANG VOYAGER 2507S"
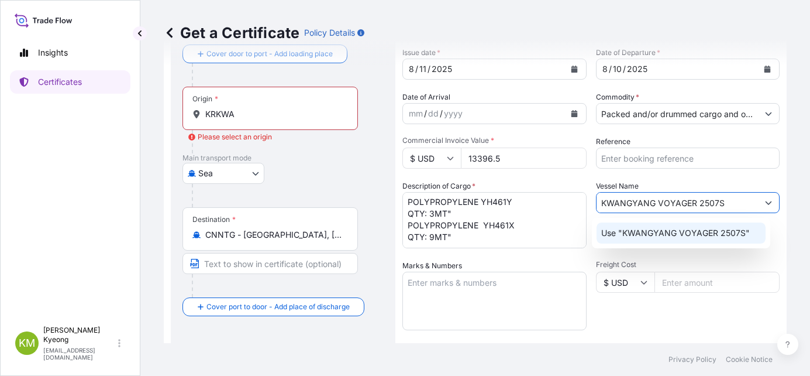
click at [643, 240] on div "Use "KWANGYANG VOYAGER 2507S"" at bounding box center [681, 232] width 169 height 21
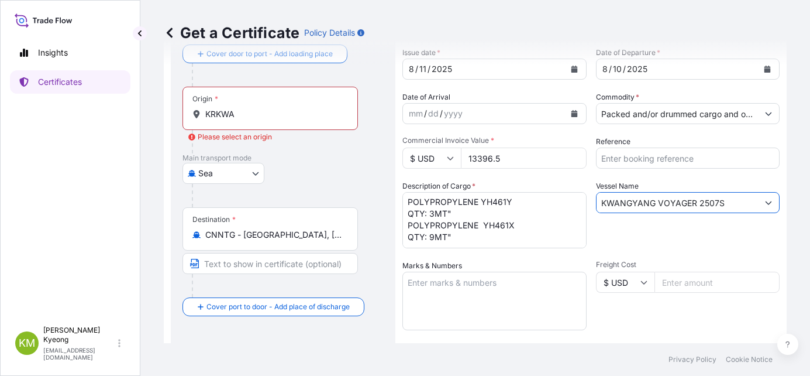
type input "KWANGYANG VOYAGER 2507S"
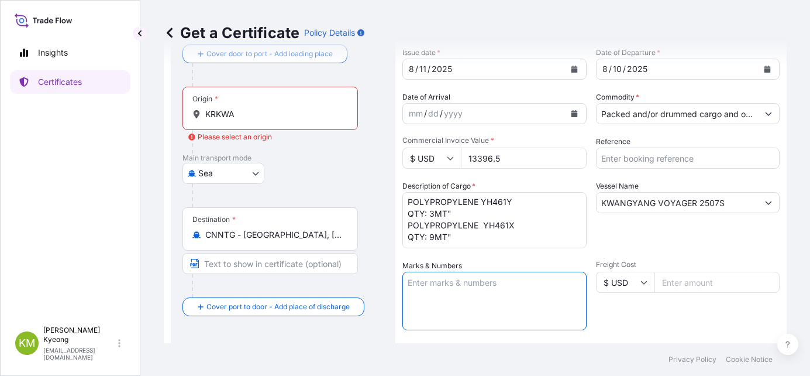
click at [491, 290] on textarea "Marks & Numbers" at bounding box center [494, 300] width 184 height 58
type textarea "N/M"
click at [628, 302] on div "Freight Cost $ USD" at bounding box center [688, 295] width 184 height 70
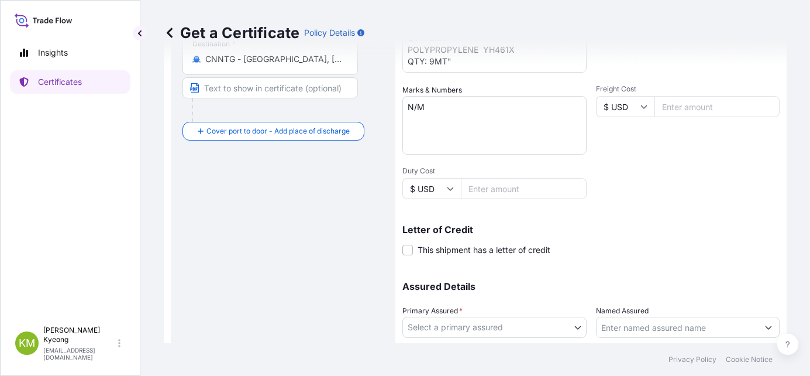
scroll to position [327, 0]
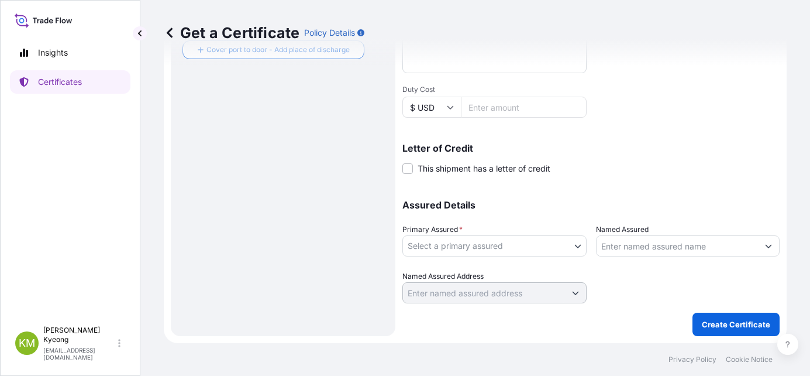
click at [474, 245] on body "1 option available. Insights Certificates [PERSON_NAME] Min [PERSON_NAME] [EMAI…" at bounding box center [405, 188] width 810 height 376
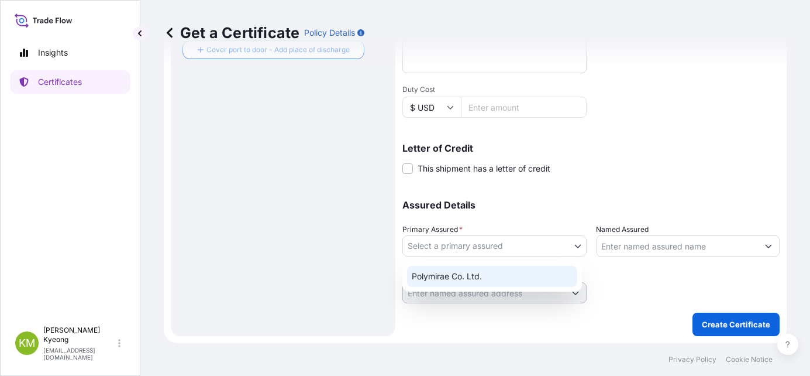
click at [473, 278] on div "Polymirae Co. Ltd." at bounding box center [492, 276] width 170 height 21
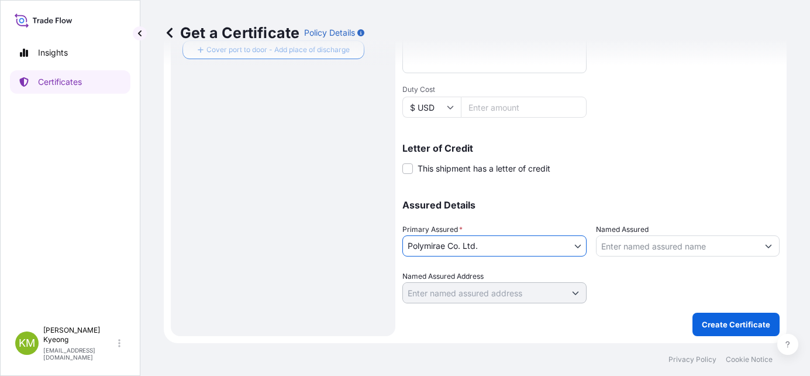
click at [618, 247] on input "Named Assured" at bounding box center [678, 245] width 162 height 21
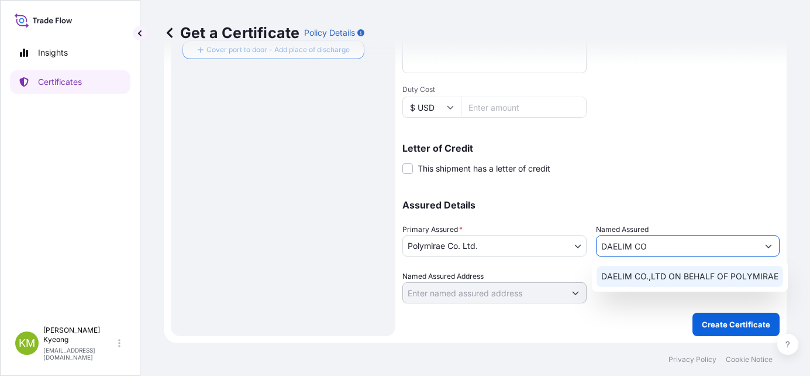
click at [635, 271] on span "DAELIM CO.,LTD ON BEHALF OF POLYMIRAE" at bounding box center [689, 276] width 177 height 12
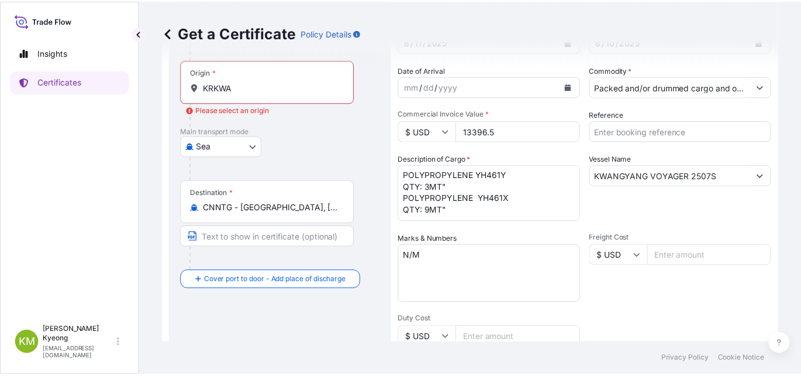
scroll to position [93, 0]
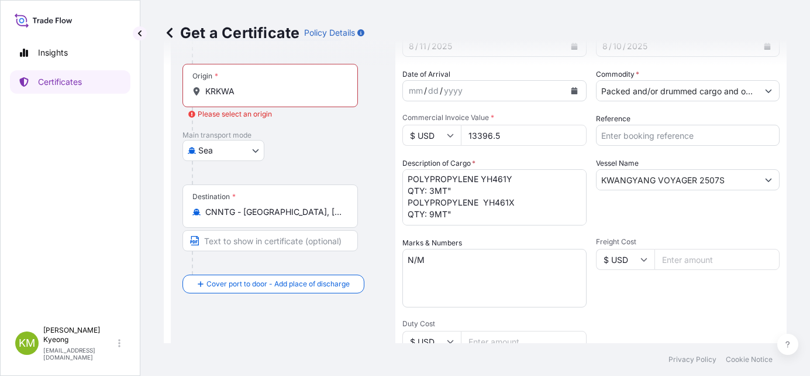
type input "DAELIM CO.,LTD ON BEHALF OF POLYMIRAE"
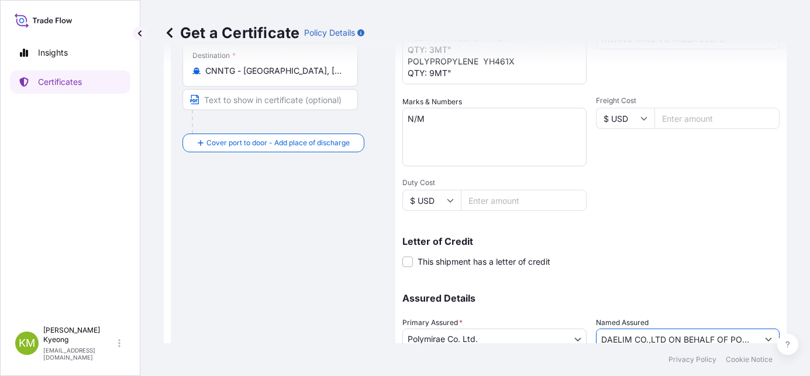
scroll to position [327, 0]
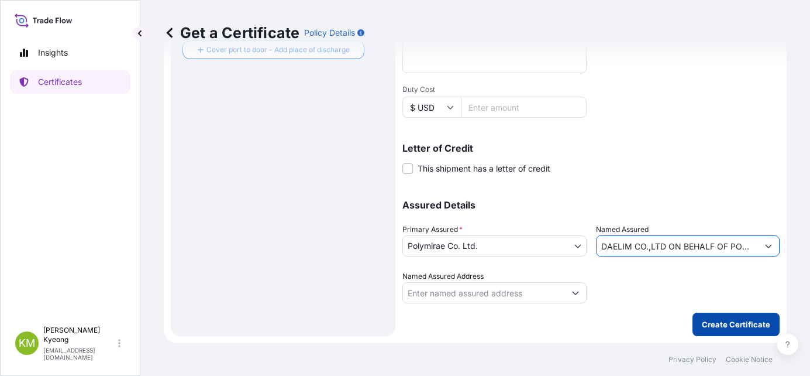
click at [725, 318] on button "Create Certificate" at bounding box center [736, 323] width 87 height 23
click at [735, 323] on p "Create Certificate" at bounding box center [736, 324] width 68 height 12
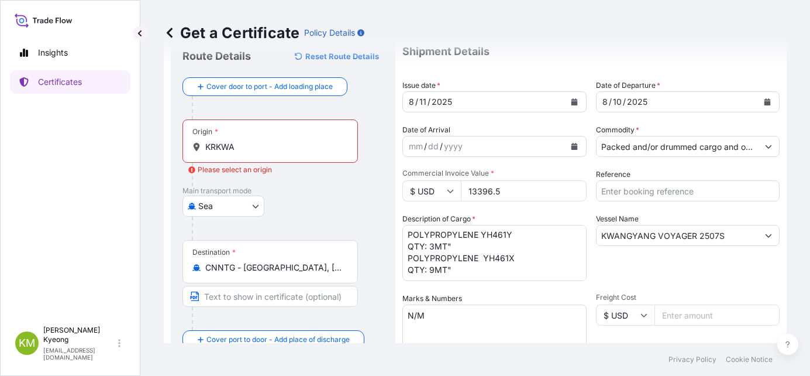
scroll to position [35, 0]
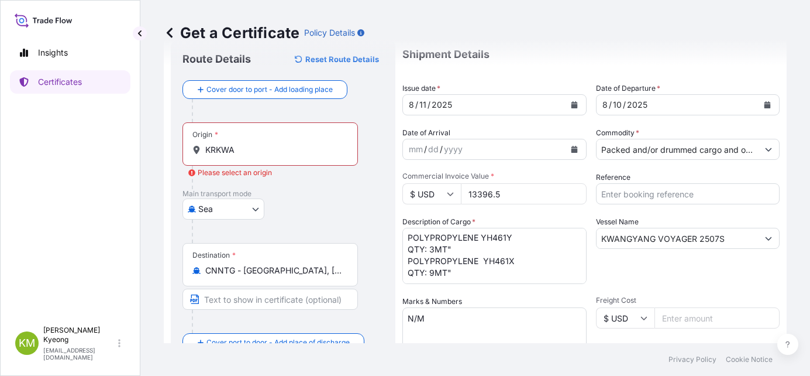
click at [252, 156] on div "Origin * [GEOGRAPHIC_DATA]" at bounding box center [270, 143] width 175 height 43
click at [252, 156] on input "KRKWA" at bounding box center [274, 150] width 138 height 12
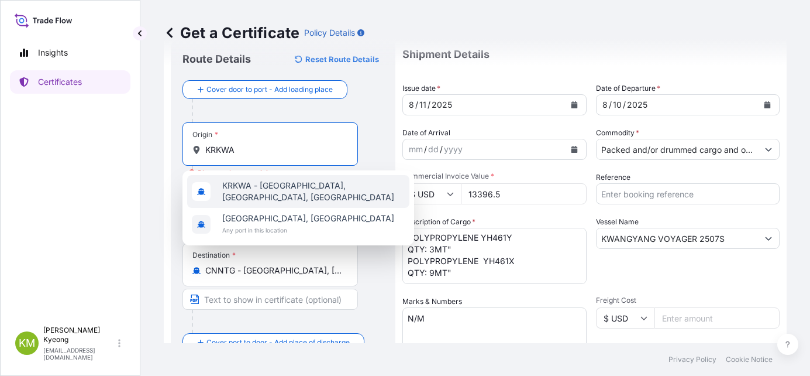
click at [264, 197] on div "KRKWA - [GEOGRAPHIC_DATA], [GEOGRAPHIC_DATA], [GEOGRAPHIC_DATA]" at bounding box center [298, 191] width 222 height 33
type input "KRKWA - [GEOGRAPHIC_DATA], [GEOGRAPHIC_DATA], [GEOGRAPHIC_DATA]"
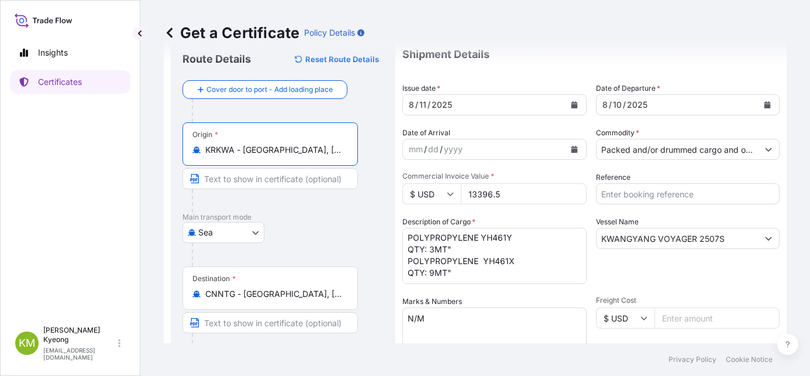
click at [698, 280] on div "Vessel Name KWANGYANG VOYAGER 2507S" at bounding box center [688, 250] width 184 height 68
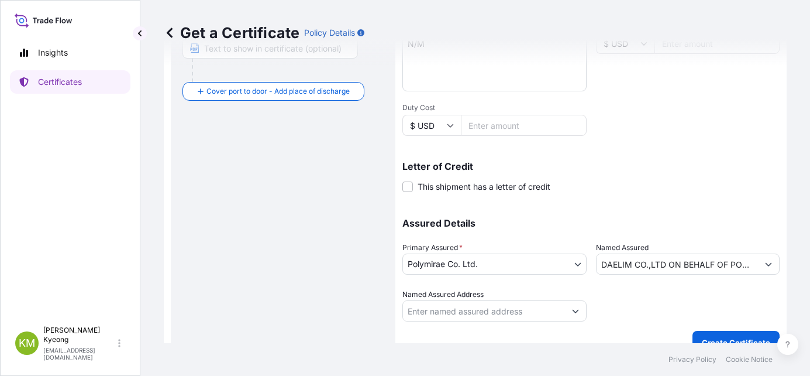
scroll to position [327, 0]
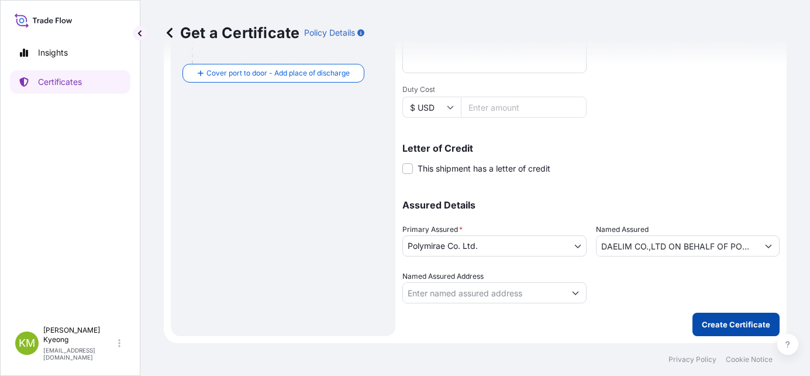
click at [710, 318] on button "Create Certificate" at bounding box center [736, 323] width 87 height 23
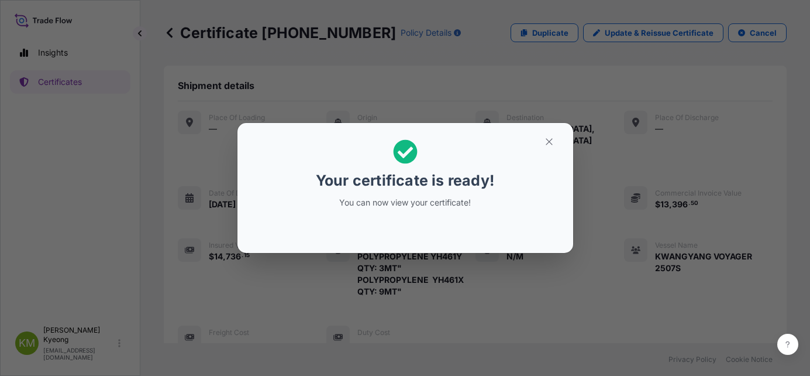
click at [178, 344] on div "Your certificate is ready! You can now view your certificate!" at bounding box center [405, 188] width 810 height 376
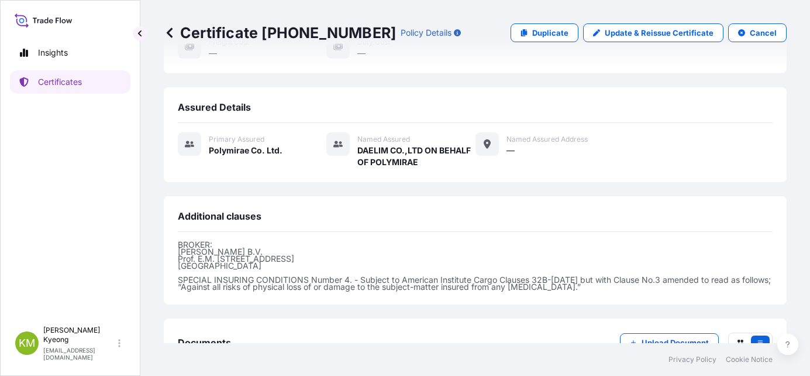
scroll to position [359, 0]
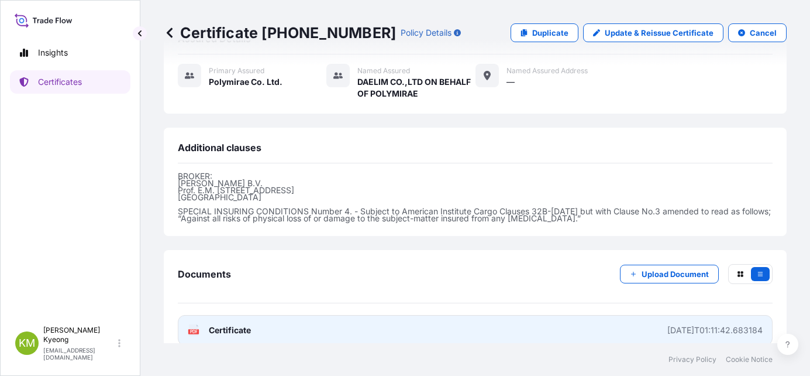
click at [224, 324] on span "Certificate" at bounding box center [230, 330] width 42 height 12
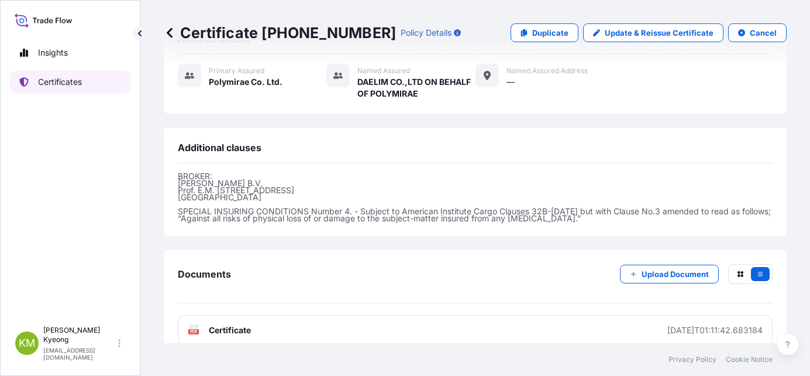
click at [95, 78] on link "Certificates" at bounding box center [70, 81] width 120 height 23
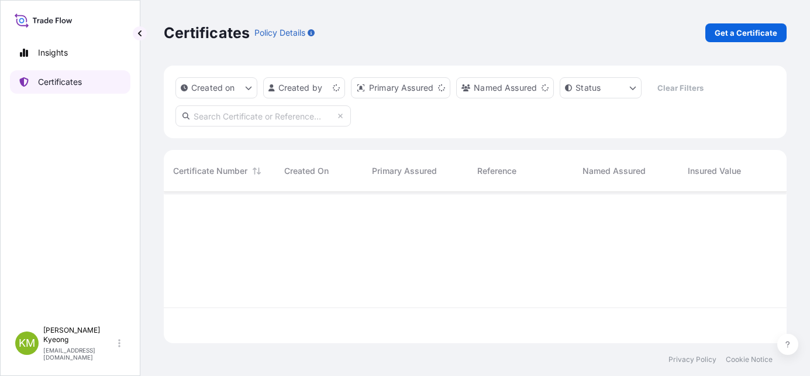
scroll to position [149, 614]
click at [751, 42] on div "Certificates Policy Details Get a Certificate" at bounding box center [475, 33] width 623 height 66
click at [743, 32] on p "Get a Certificate" at bounding box center [746, 33] width 63 height 12
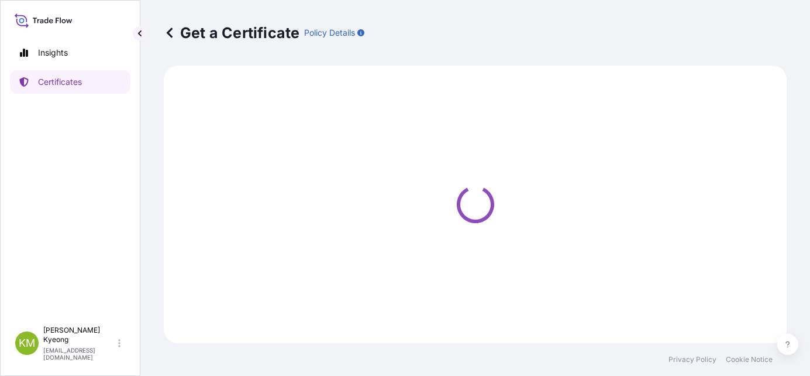
select select "Sea"
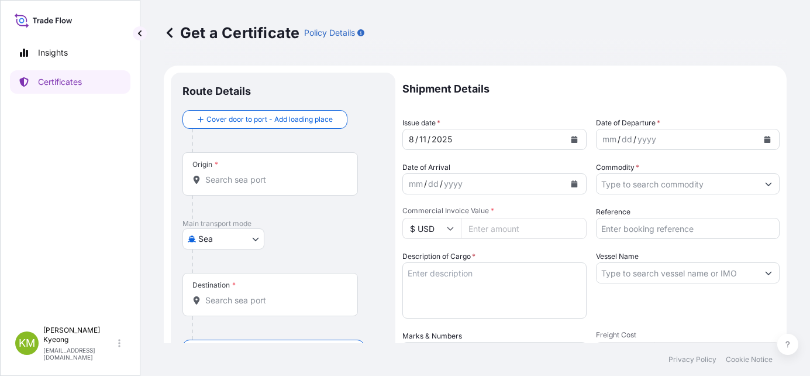
click at [369, 199] on div "Origin *" at bounding box center [283, 185] width 201 height 67
click at [284, 174] on input "Origin *" at bounding box center [274, 180] width 138 height 12
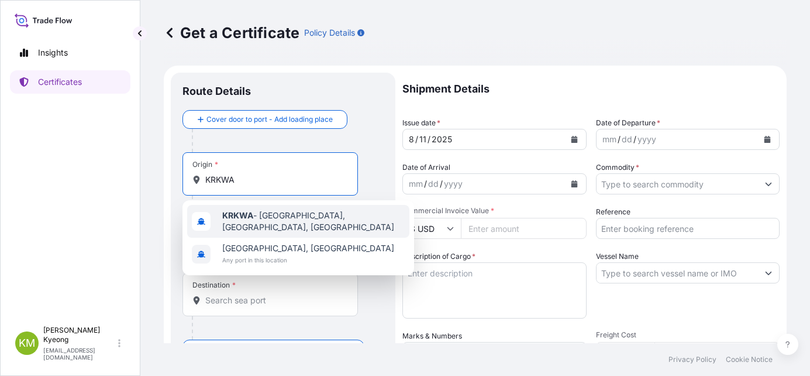
click at [252, 220] on b "KRKWA" at bounding box center [237, 215] width 31 height 10
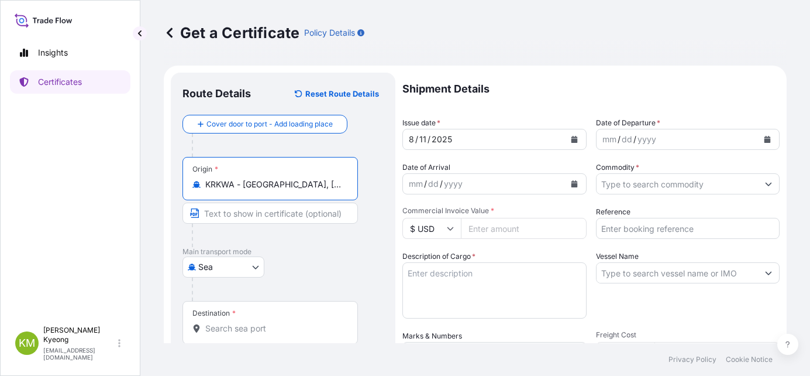
type input "KRKWA - [GEOGRAPHIC_DATA], [GEOGRAPHIC_DATA], [GEOGRAPHIC_DATA]"
click at [368, 260] on div "[GEOGRAPHIC_DATA]" at bounding box center [283, 266] width 201 height 21
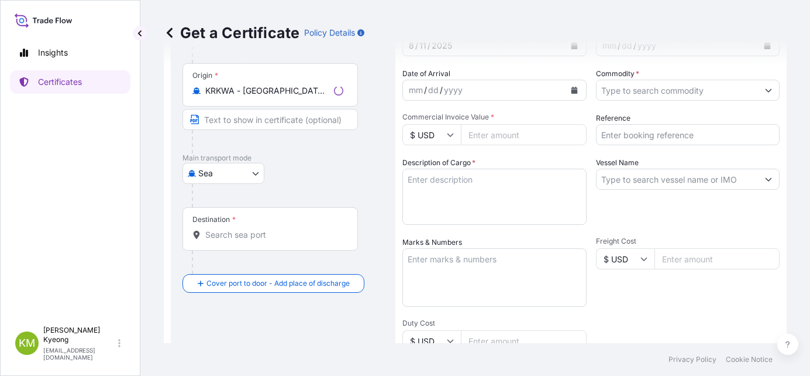
scroll to position [175, 0]
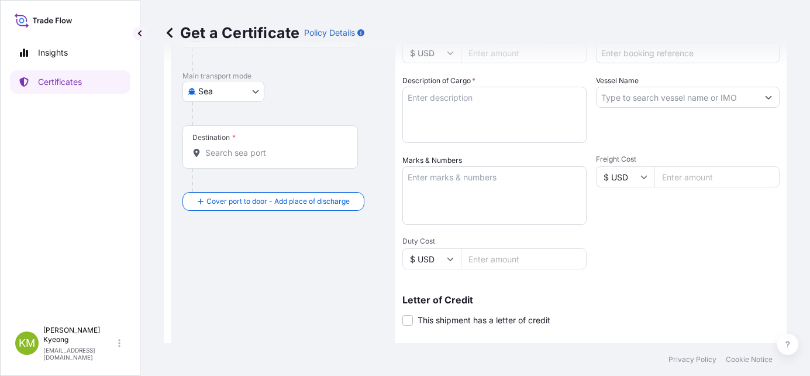
click at [261, 158] on input "Destination *" at bounding box center [274, 153] width 138 height 12
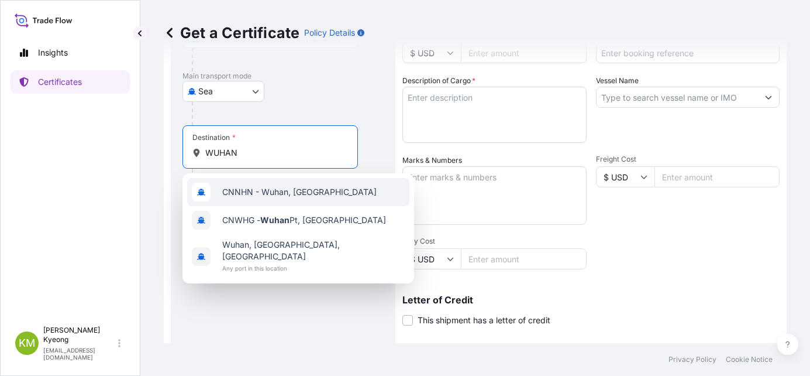
click at [262, 191] on span "CNNHN - Wuhan, [GEOGRAPHIC_DATA]" at bounding box center [299, 192] width 154 height 12
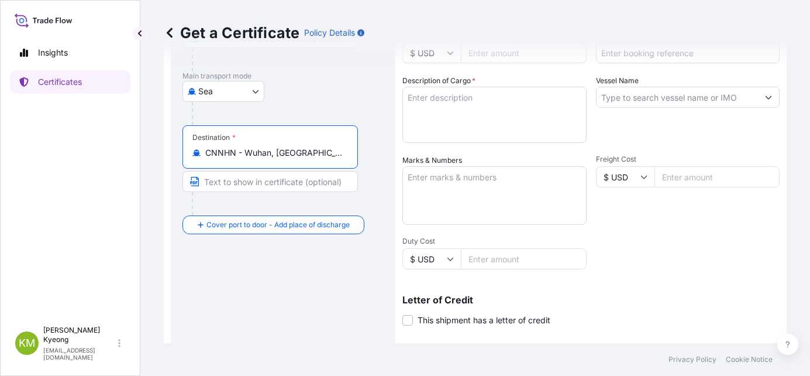
type input "CNNHN - Wuhan, [GEOGRAPHIC_DATA]"
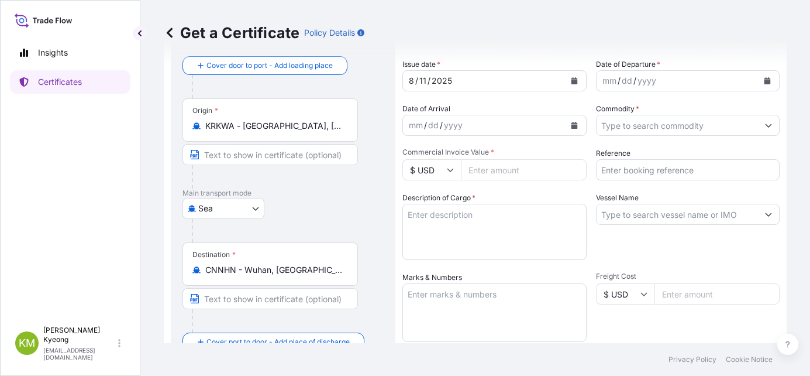
click at [759, 87] on button "Calendar" at bounding box center [767, 80] width 19 height 19
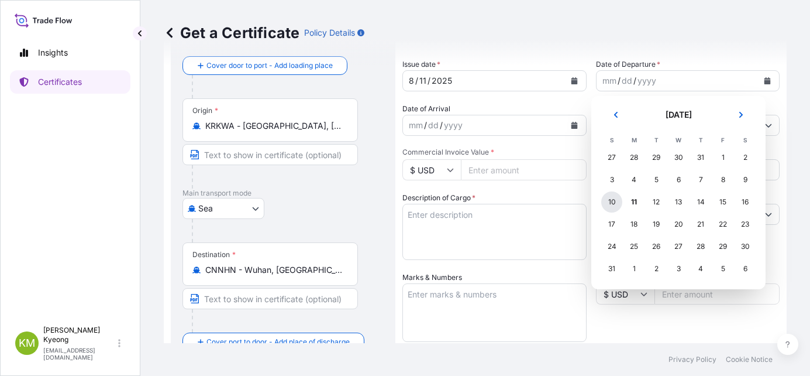
click at [612, 206] on div "10" at bounding box center [611, 201] width 21 height 21
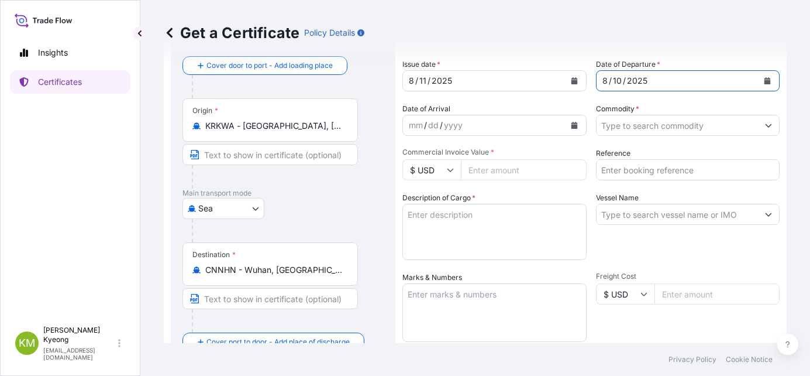
click at [632, 123] on input "Commodity *" at bounding box center [678, 125] width 162 height 21
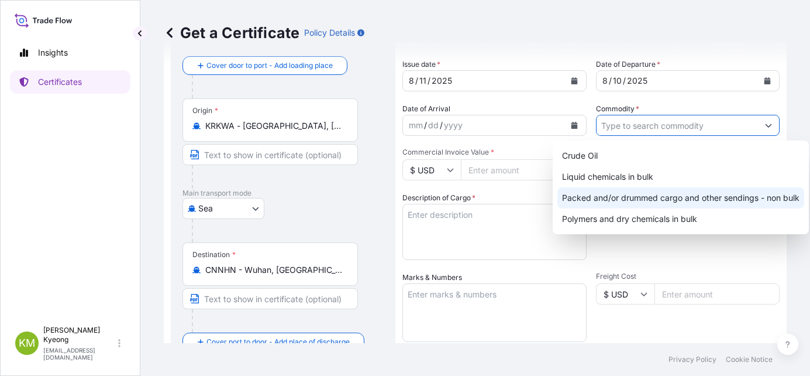
click at [654, 206] on div "Packed and/or drummed cargo and other sendings - non bulk" at bounding box center [680, 197] width 247 height 21
type input "Packed and/or drummed cargo and other sendings - non bulk"
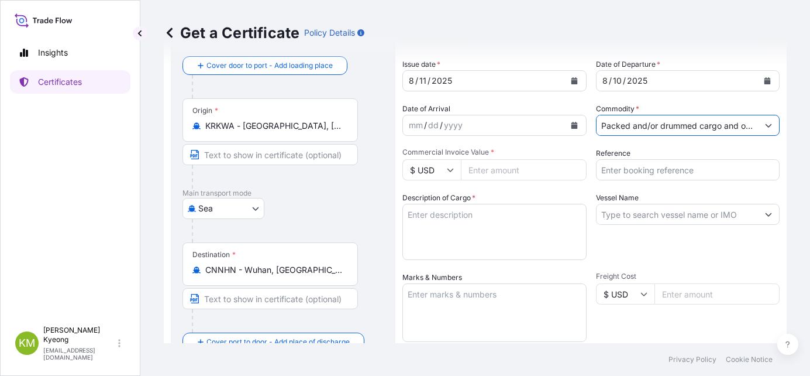
click at [516, 177] on input "Commercial Invoice Value *" at bounding box center [524, 169] width 126 height 21
click at [655, 243] on div "Vessel Name" at bounding box center [688, 226] width 184 height 68
click at [509, 171] on input "Commercial Invoice Value *" at bounding box center [524, 169] width 126 height 21
type input "68640"
click at [551, 190] on div "Shipment Details Issue date * [DATE] Date of Departure * [DATE] Date of Arrival…" at bounding box center [590, 292] width 377 height 557
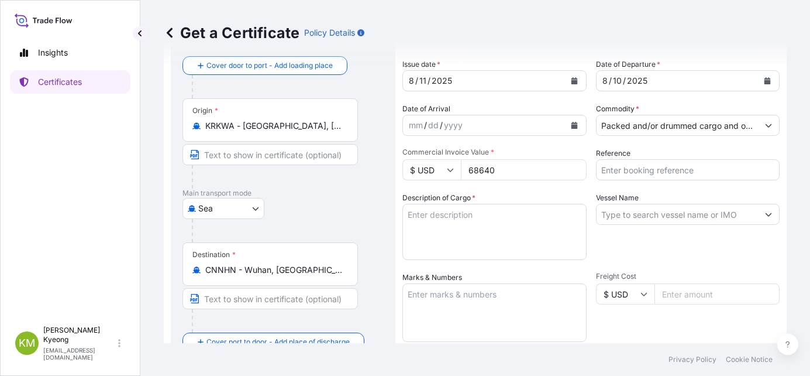
click at [467, 232] on textarea "Description of Cargo *" at bounding box center [494, 232] width 184 height 56
paste textarea "'POLYPROPYLENE YH461Y 48 MT H.S.CODE: 3902.10.0000"
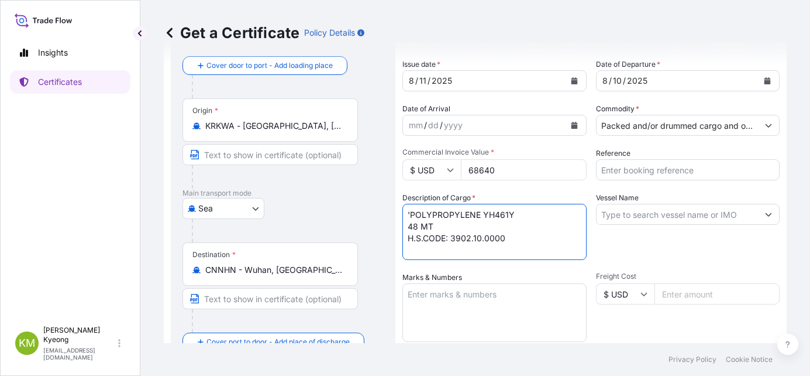
click at [409, 215] on textarea "'POLYPROPYLENE YH461Y 48 MT H.S.CODE: 3902.10.0000" at bounding box center [494, 232] width 184 height 56
type textarea "POLYPROPYLENE YH461Y 48 MT H.S.CODE: 3902.10.0000"
click at [9, 239] on div "Insights Certificates [PERSON_NAME] Min [PERSON_NAME] [EMAIL_ADDRESS][DOMAIN_NA…" at bounding box center [70, 188] width 140 height 376
click at [632, 205] on input "Vessel Name" at bounding box center [678, 214] width 162 height 21
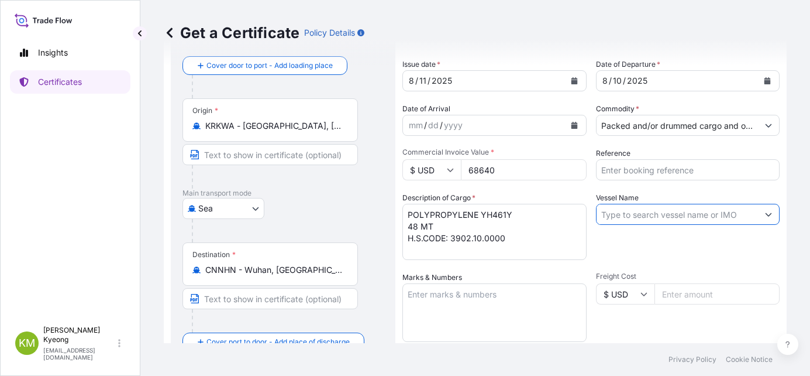
click at [631, 180] on input "Reference" at bounding box center [688, 169] width 184 height 21
click at [634, 214] on input "Vessel Name" at bounding box center [678, 214] width 162 height 21
paste input "KMTC [GEOGRAPHIC_DATA] /2508S"
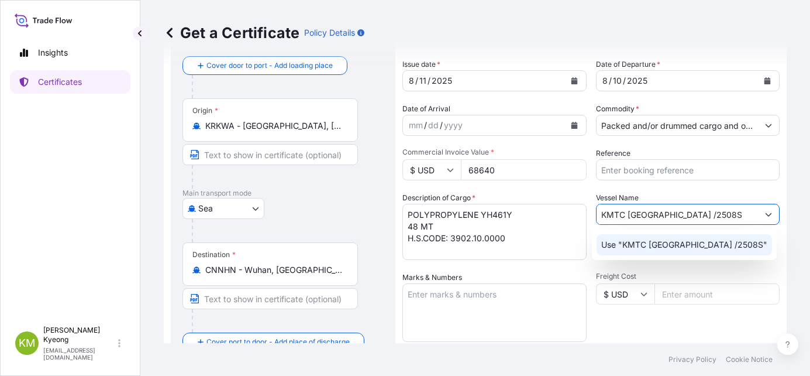
click at [645, 247] on p "Use "KMTC [GEOGRAPHIC_DATA] /2508S"" at bounding box center [684, 245] width 166 height 12
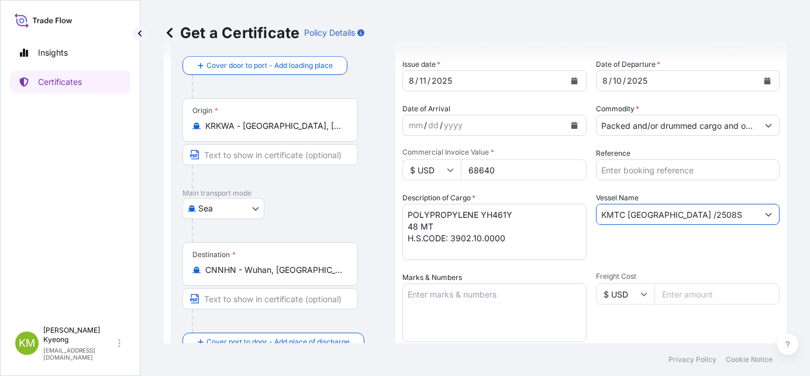
type input "KMTC [GEOGRAPHIC_DATA] /2508S"
click at [704, 126] on input "Packed and/or drummed cargo and other sendings - non bulk" at bounding box center [678, 125] width 162 height 21
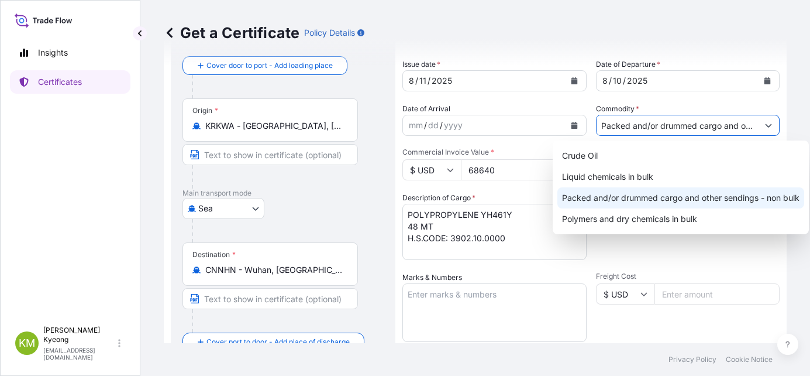
click at [730, 197] on div "Packed and/or drummed cargo and other sendings - non bulk" at bounding box center [680, 197] width 247 height 21
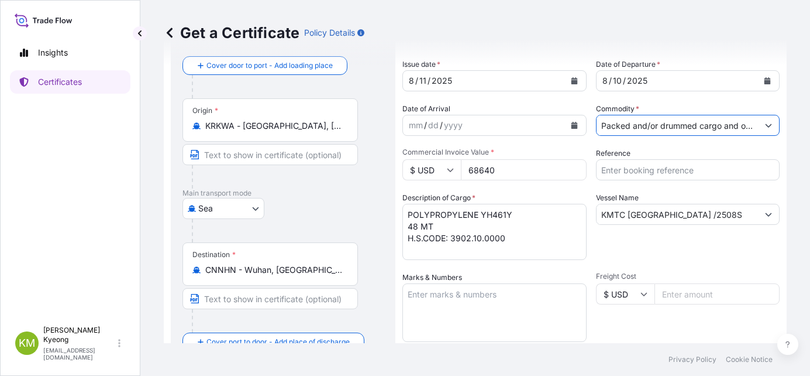
click at [633, 254] on div "Vessel Name KMTC [GEOGRAPHIC_DATA] /2508S" at bounding box center [688, 226] width 184 height 68
click at [470, 313] on textarea "Marks & Numbers" at bounding box center [494, 312] width 184 height 58
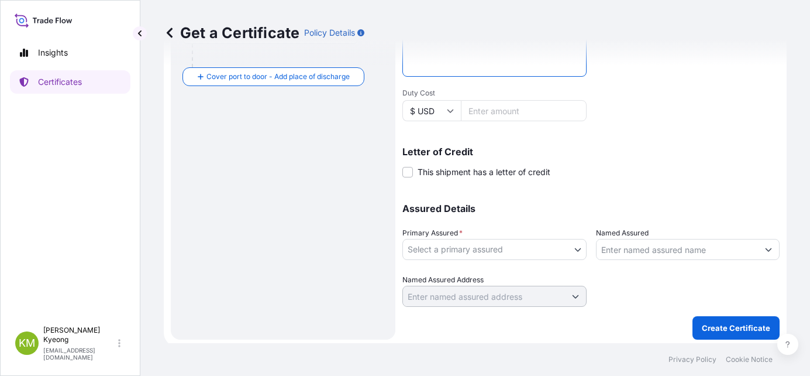
scroll to position [327, 0]
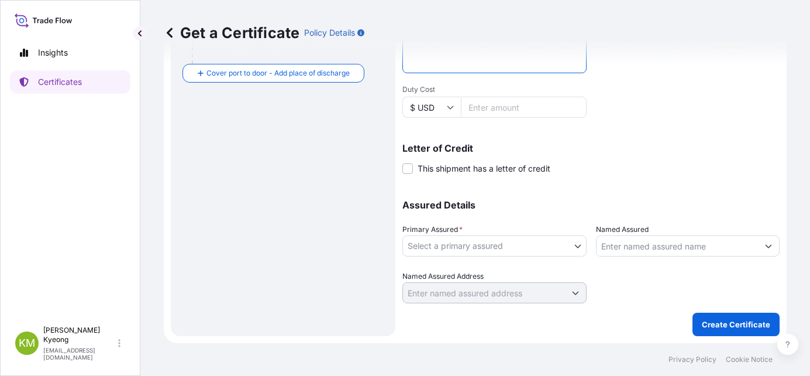
type textarea "N/M"
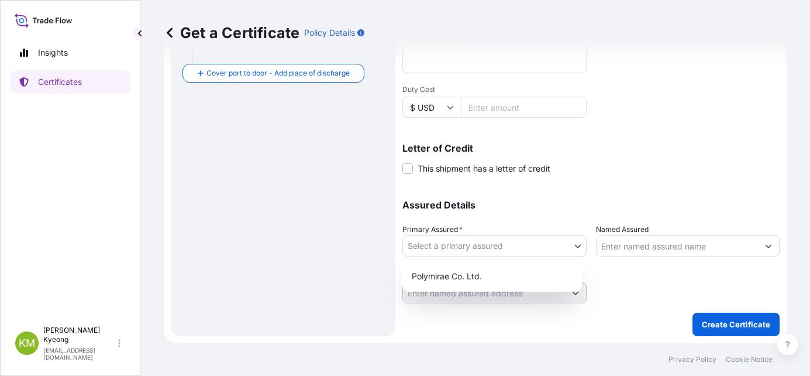
click at [449, 242] on body "4 options available. Insights Certificates [PERSON_NAME] Min [PERSON_NAME] [EMA…" at bounding box center [405, 188] width 810 height 376
click at [464, 270] on div "Polymirae Co. Ltd." at bounding box center [492, 276] width 170 height 21
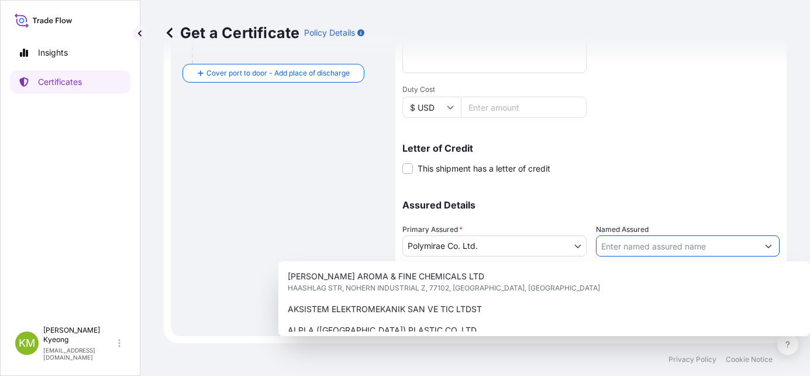
click at [628, 249] on input "Named Assured" at bounding box center [678, 245] width 162 height 21
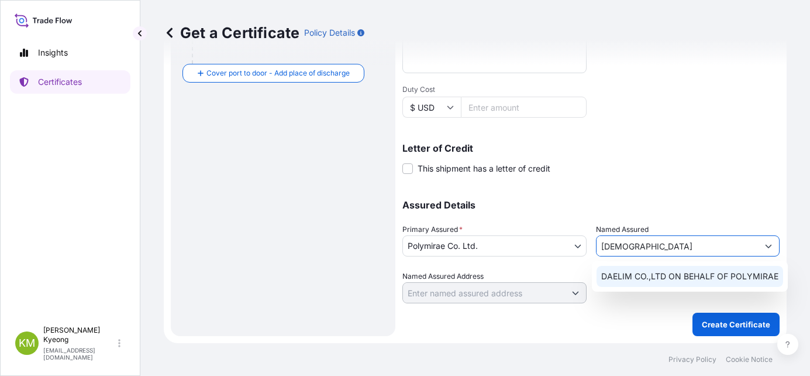
click at [630, 273] on span "DAELIM CO.,LTD ON BEHALF OF POLYMIRAE" at bounding box center [689, 276] width 177 height 12
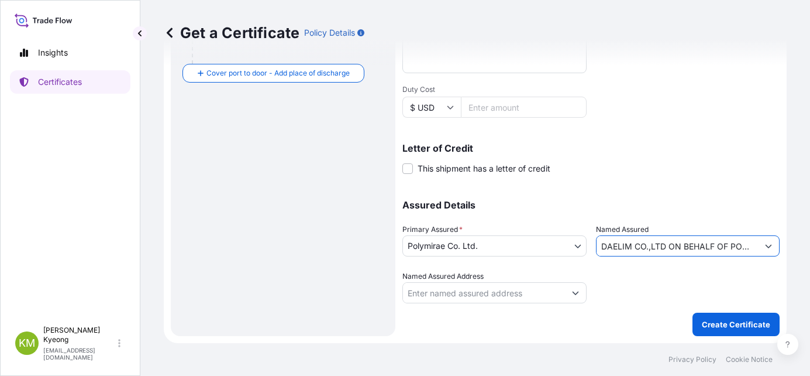
type input "DAELIM CO.,LTD ON BEHALF OF POLYMIRAE"
click at [631, 283] on div at bounding box center [688, 286] width 184 height 33
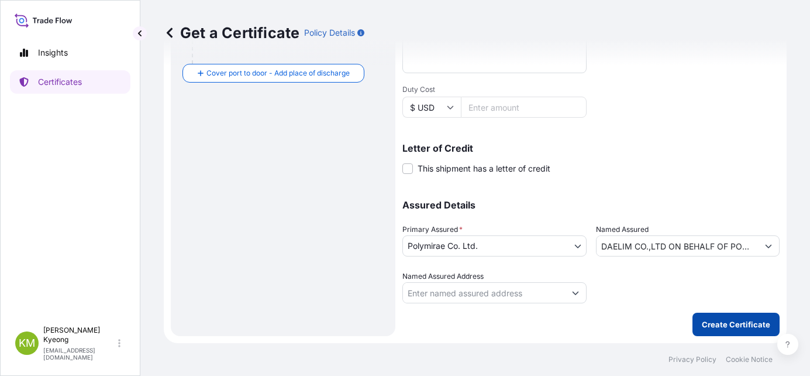
click at [725, 323] on p "Create Certificate" at bounding box center [736, 324] width 68 height 12
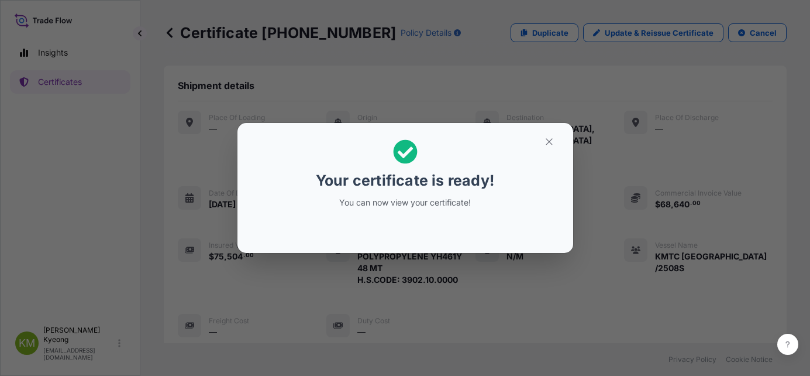
click at [383, 224] on div at bounding box center [405, 229] width 317 height 28
click at [451, 303] on div "Your certificate is ready! You can now view your certificate!" at bounding box center [405, 188] width 810 height 376
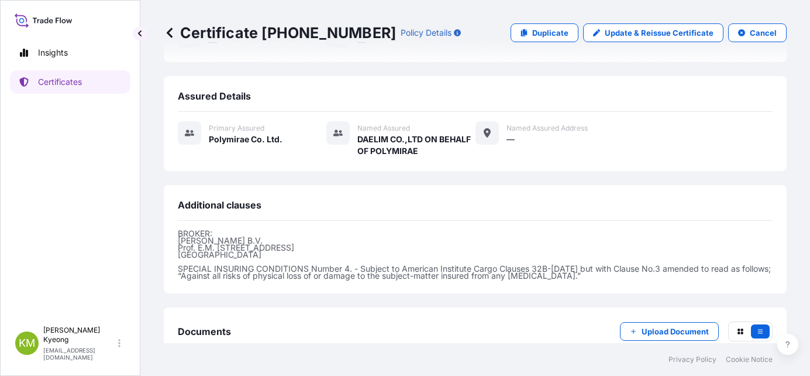
scroll to position [347, 0]
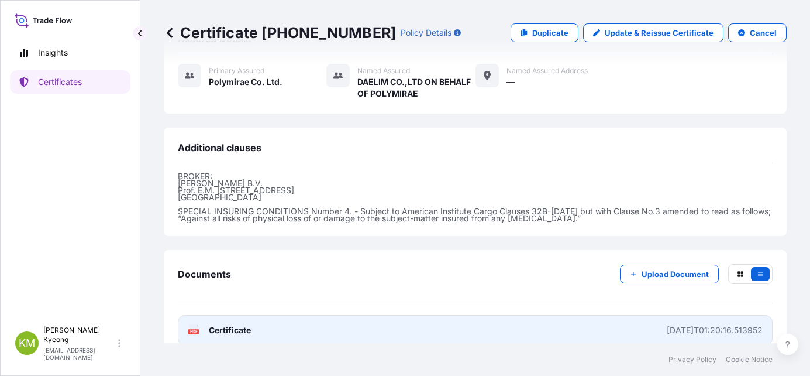
click at [248, 324] on span "Certificate" at bounding box center [230, 330] width 42 height 12
